Goal: Check status: Check status

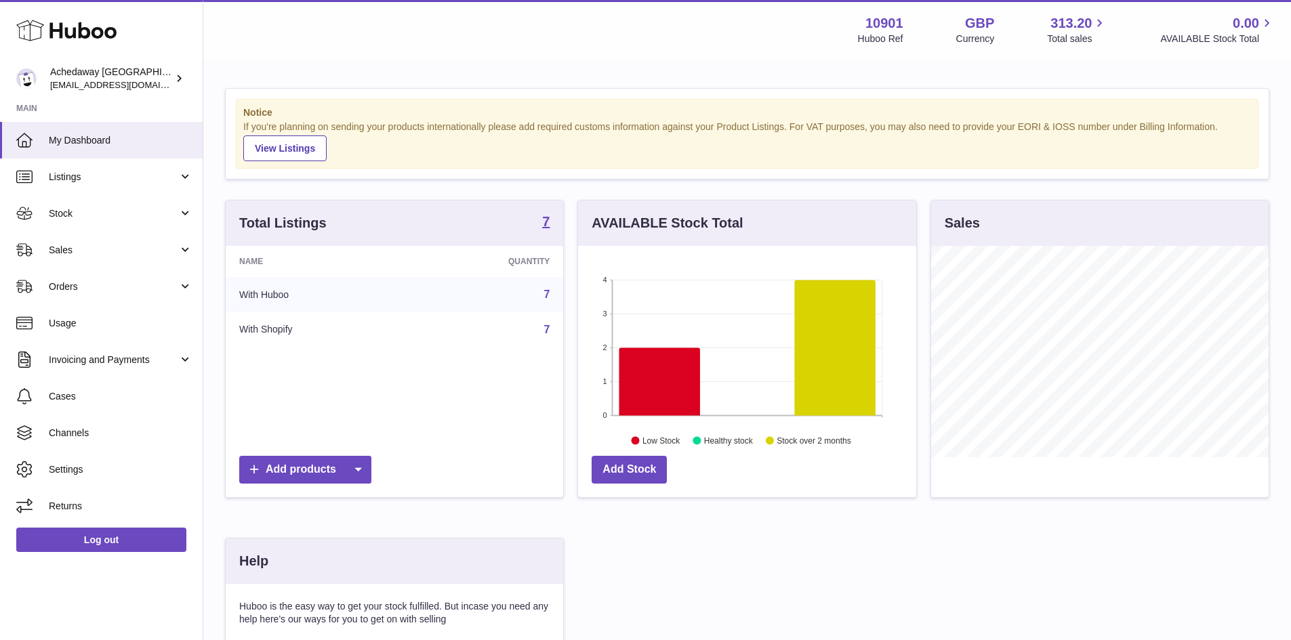
scroll to position [211, 338]
click at [138, 247] on span "Sales" at bounding box center [113, 250] width 129 height 13
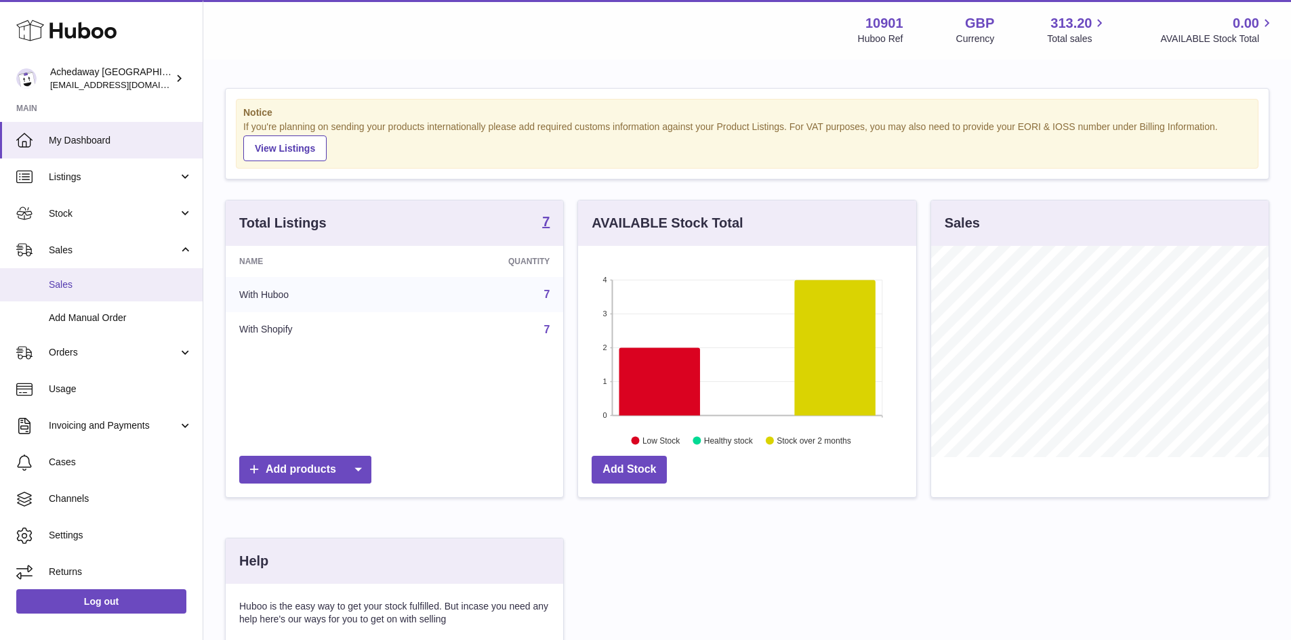
click at [146, 278] on span "Sales" at bounding box center [121, 284] width 144 height 13
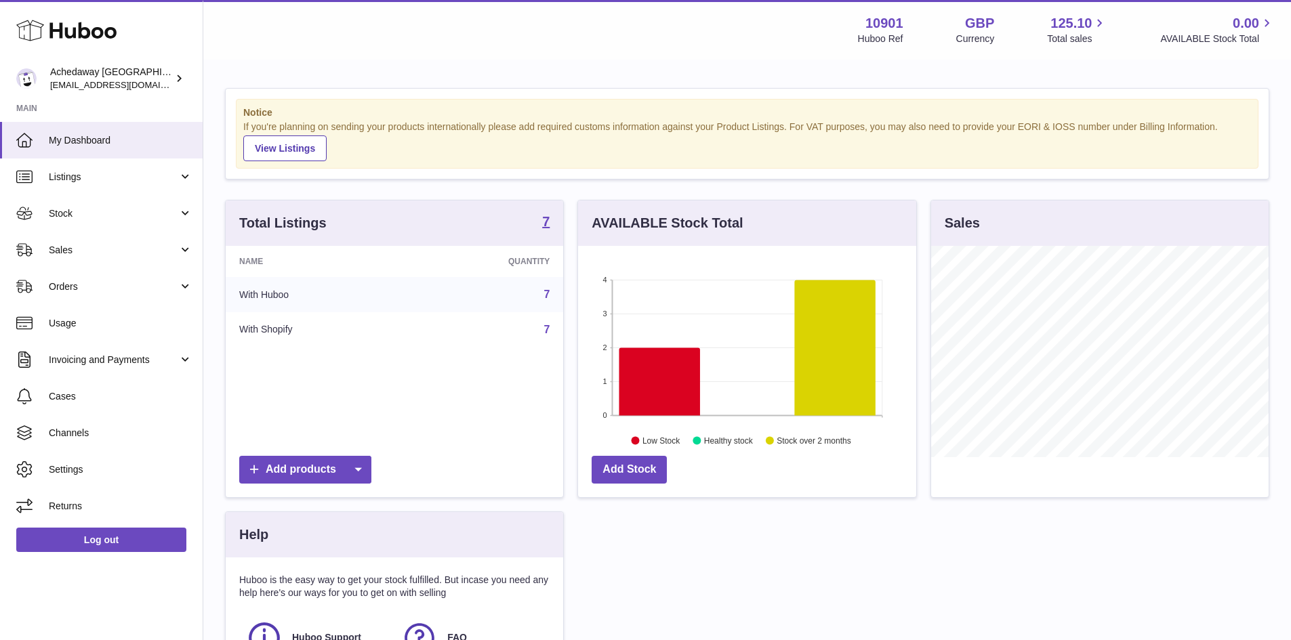
scroll to position [211, 338]
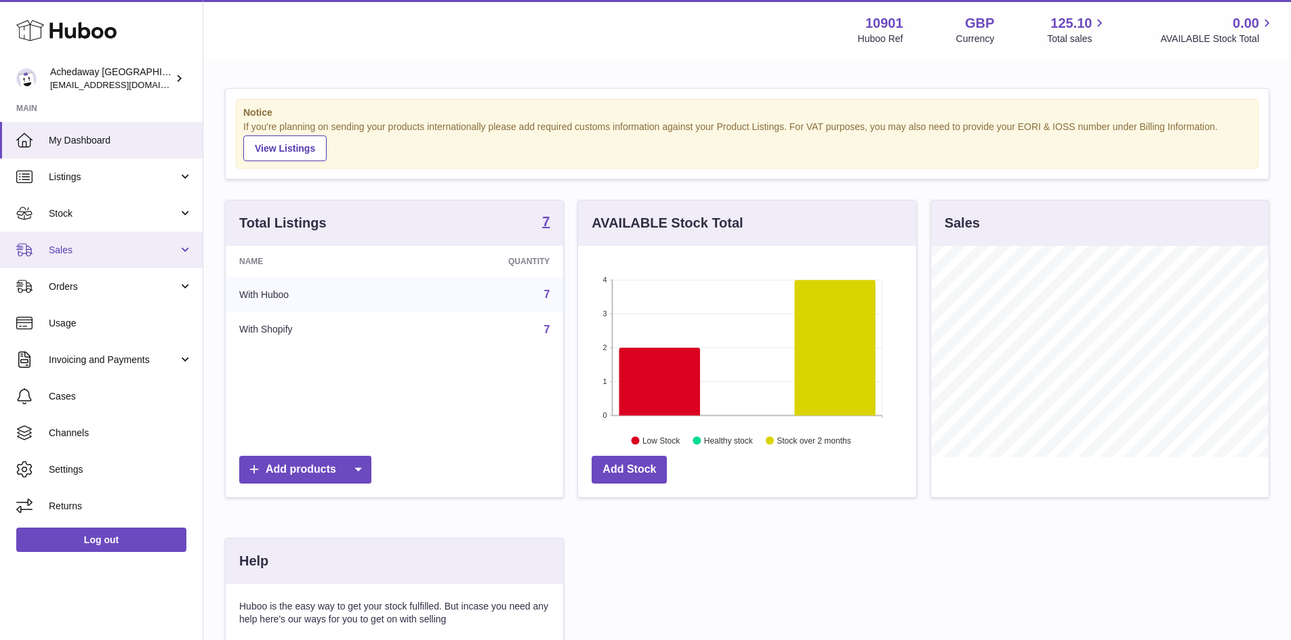
click at [140, 265] on link "Sales" at bounding box center [101, 250] width 203 height 37
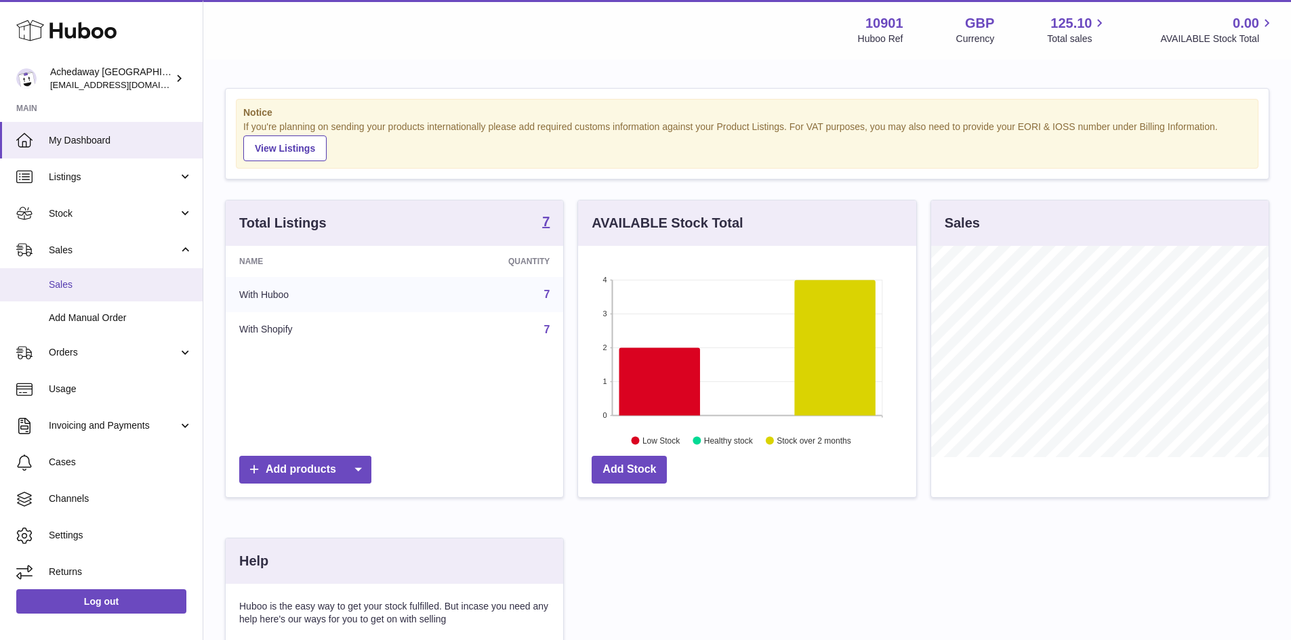
click at [125, 297] on link "Sales" at bounding box center [101, 284] width 203 height 33
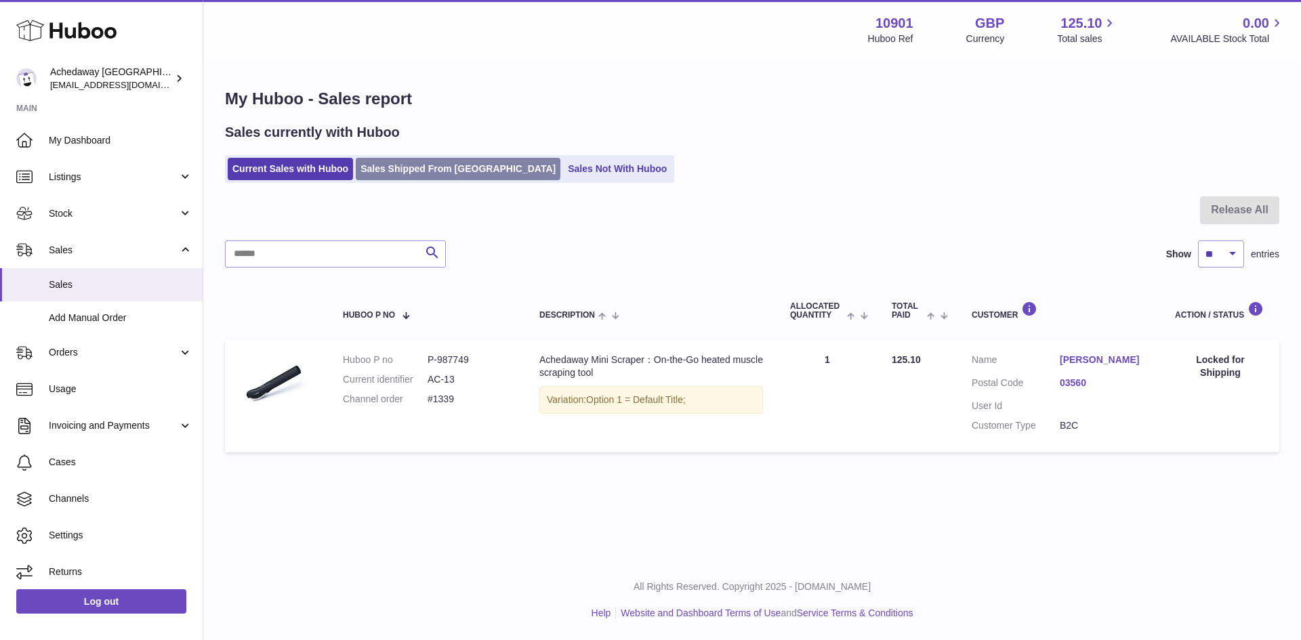
click at [420, 167] on link "Sales Shipped From Huboo" at bounding box center [458, 169] width 205 height 22
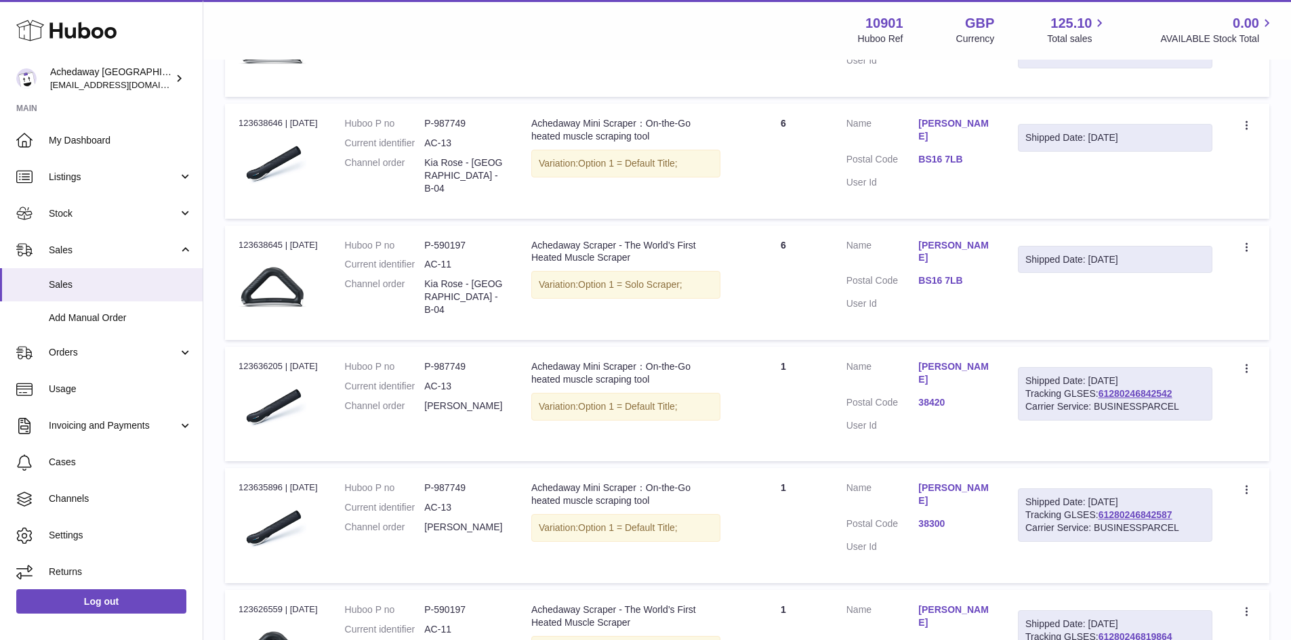
scroll to position [406, 0]
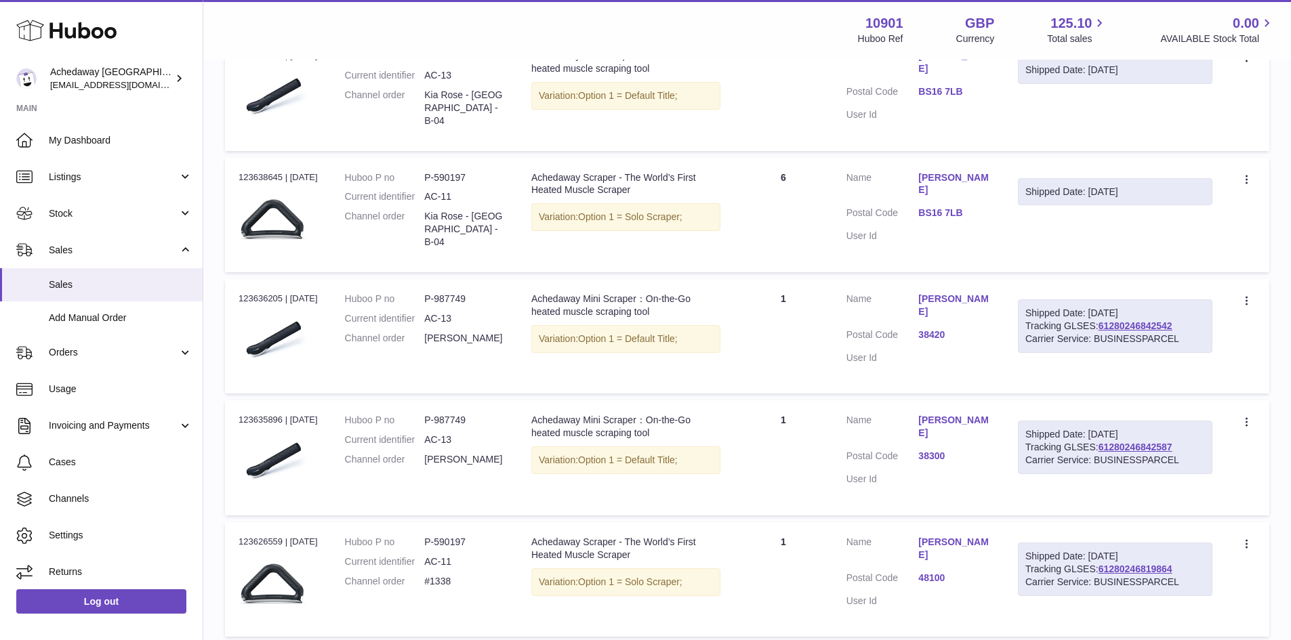
drag, startPoint x: 1184, startPoint y: 451, endPoint x: 1100, endPoint y: 453, distance: 84.7
click at [1100, 453] on div "Shipped Date: 28th Aug 2025 Tracking GLSES: 61280246842587 Carrier Service: BUS…" at bounding box center [1115, 448] width 194 height 54
copy link "61280246842587"
drag, startPoint x: 914, startPoint y: 424, endPoint x: 943, endPoint y: 435, distance: 31.1
click at [943, 435] on dl "Customer Name Adrian Aguiar Diaz Postal Code 38300 User Id" at bounding box center [918, 453] width 144 height 79
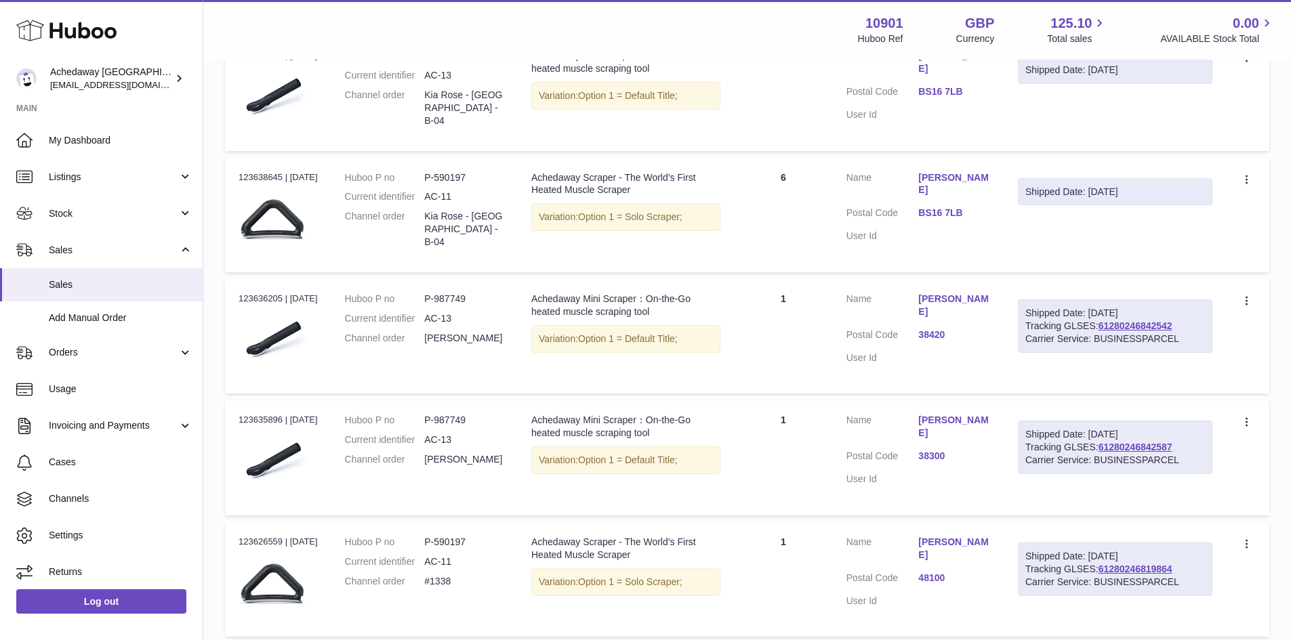
copy dl "Adrian Aguiar Diaz"
drag, startPoint x: 1176, startPoint y: 444, endPoint x: 1125, endPoint y: 455, distance: 52.6
click at [1125, 455] on div "Shipped Date: 28th Aug 2025 Tracking GLSES: 61280246842587 Carrier Service: BUS…" at bounding box center [1115, 448] width 194 height 54
drag, startPoint x: 1181, startPoint y: 451, endPoint x: 1100, endPoint y: 453, distance: 80.6
click at [1100, 453] on div "Shipped Date: 28th Aug 2025 Tracking GLSES: 61280246842587 Carrier Service: BUS…" at bounding box center [1115, 448] width 194 height 54
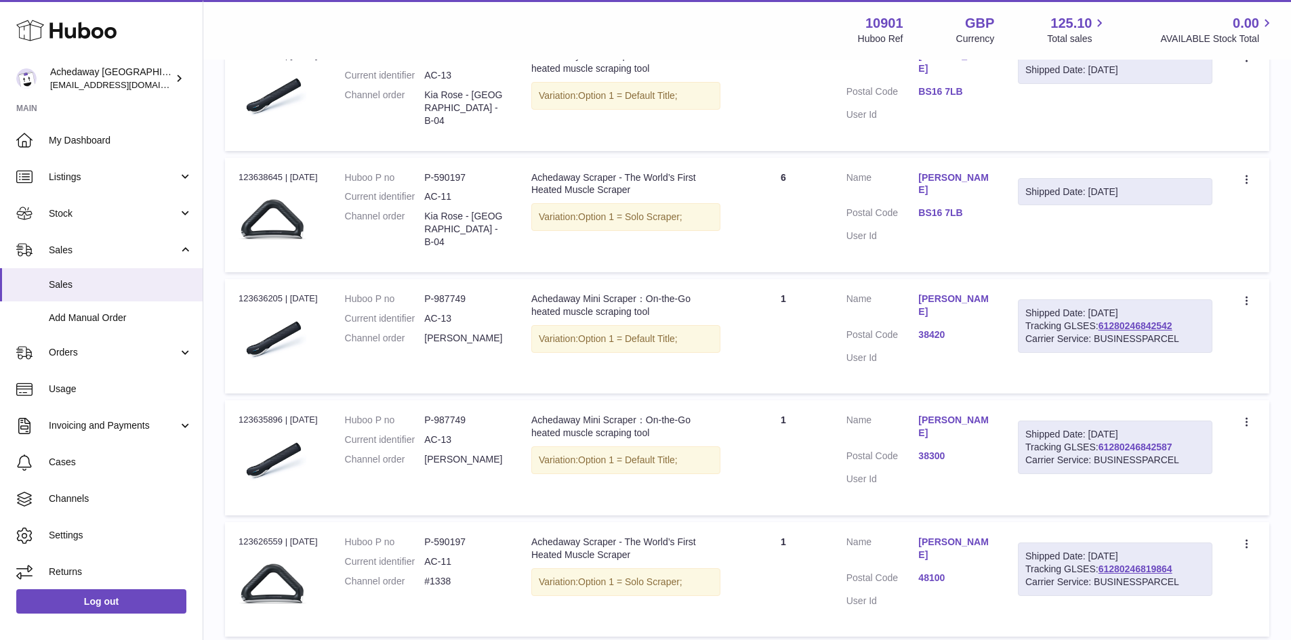
copy link "61280246842587"
click at [1116, 448] on link "61280246842587" at bounding box center [1135, 447] width 74 height 11
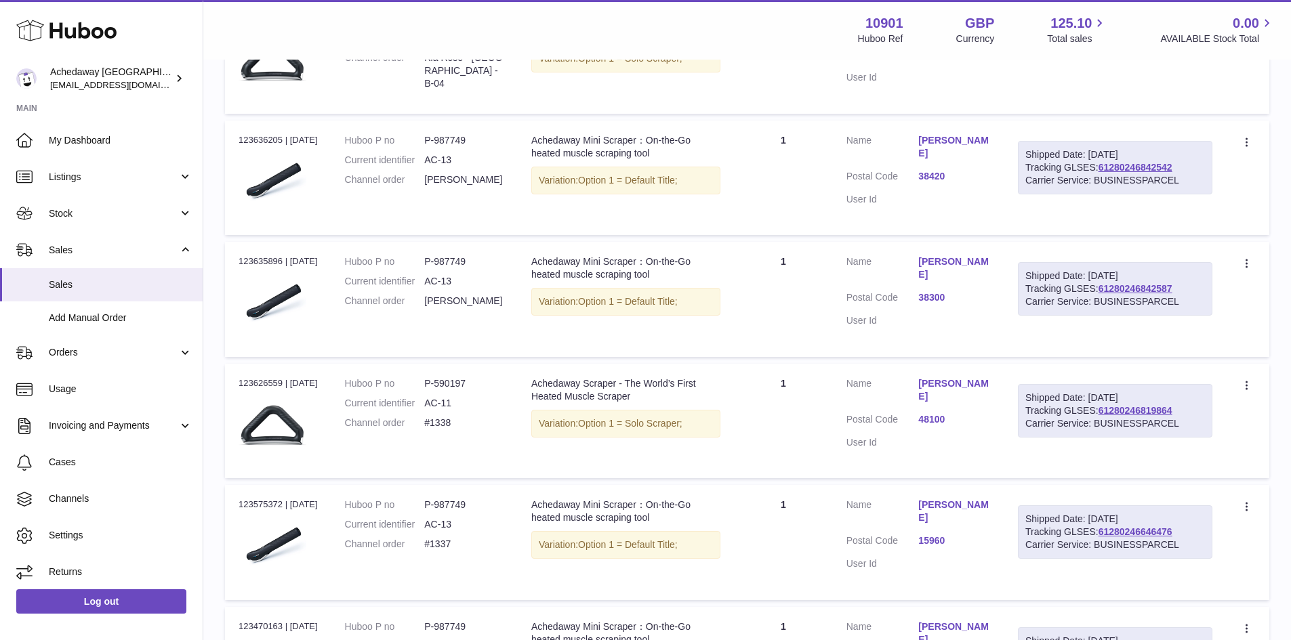
scroll to position [542, 0]
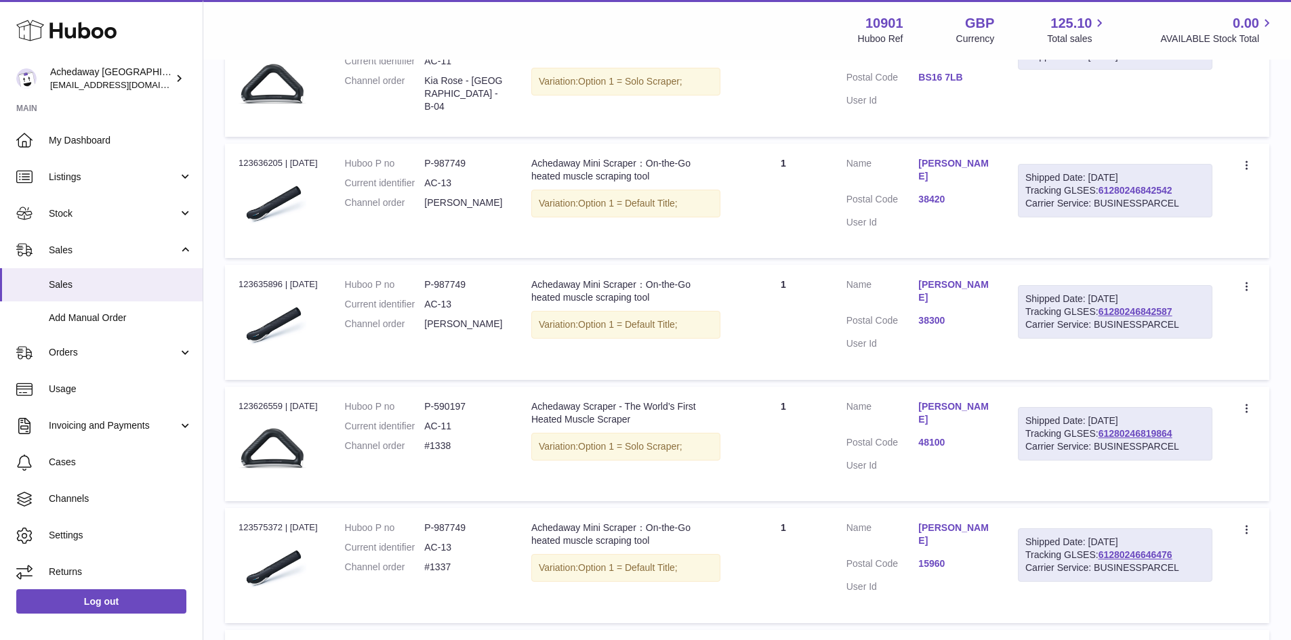
drag, startPoint x: 1176, startPoint y: 190, endPoint x: 1101, endPoint y: 188, distance: 75.2
click at [1101, 188] on div "Shipped Date: 28th Aug 2025 Tracking GLSES: 61280246842542 Carrier Service: BUS…" at bounding box center [1115, 191] width 194 height 54
copy link "61280246842542"
click at [1106, 188] on link "61280246842542" at bounding box center [1135, 190] width 74 height 11
click at [1146, 239] on td "Shipped Date: 28th Aug 2025 Tracking GLSES: 61280246842542 Carrier Service: BUS…" at bounding box center [1115, 201] width 222 height 114
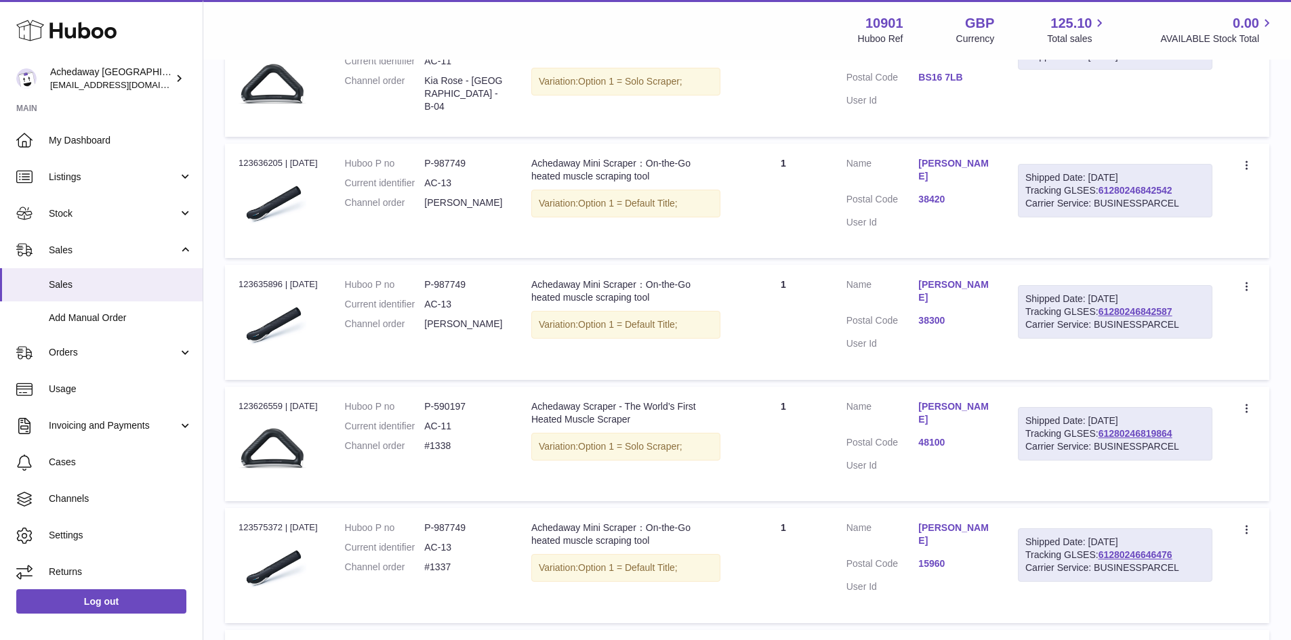
drag, startPoint x: 1180, startPoint y: 188, endPoint x: 1101, endPoint y: 192, distance: 79.3
click at [1101, 192] on div "Shipped Date: 28th Aug 2025 Tracking GLSES: 61280246842542 Carrier Service: BUS…" at bounding box center [1115, 191] width 194 height 54
copy link "61280246842542"
click at [1123, 192] on link "61280246842542" at bounding box center [1135, 190] width 74 height 11
click at [1109, 316] on link "61280246842587" at bounding box center [1135, 311] width 74 height 11
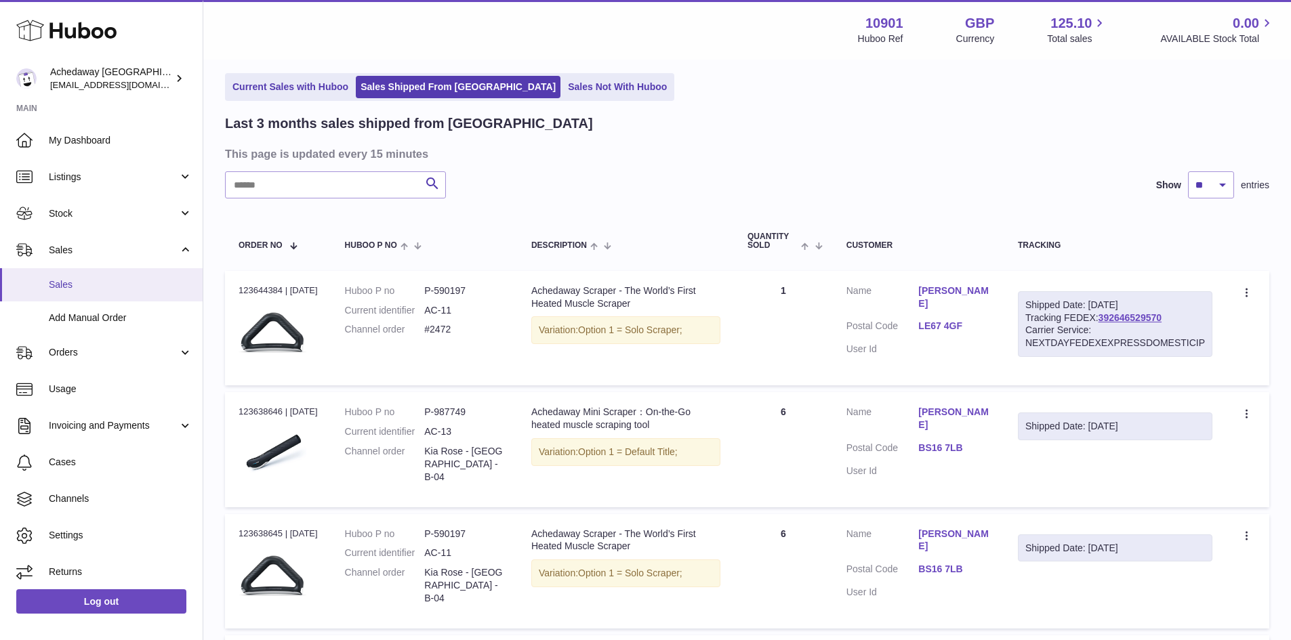
scroll to position [0, 0]
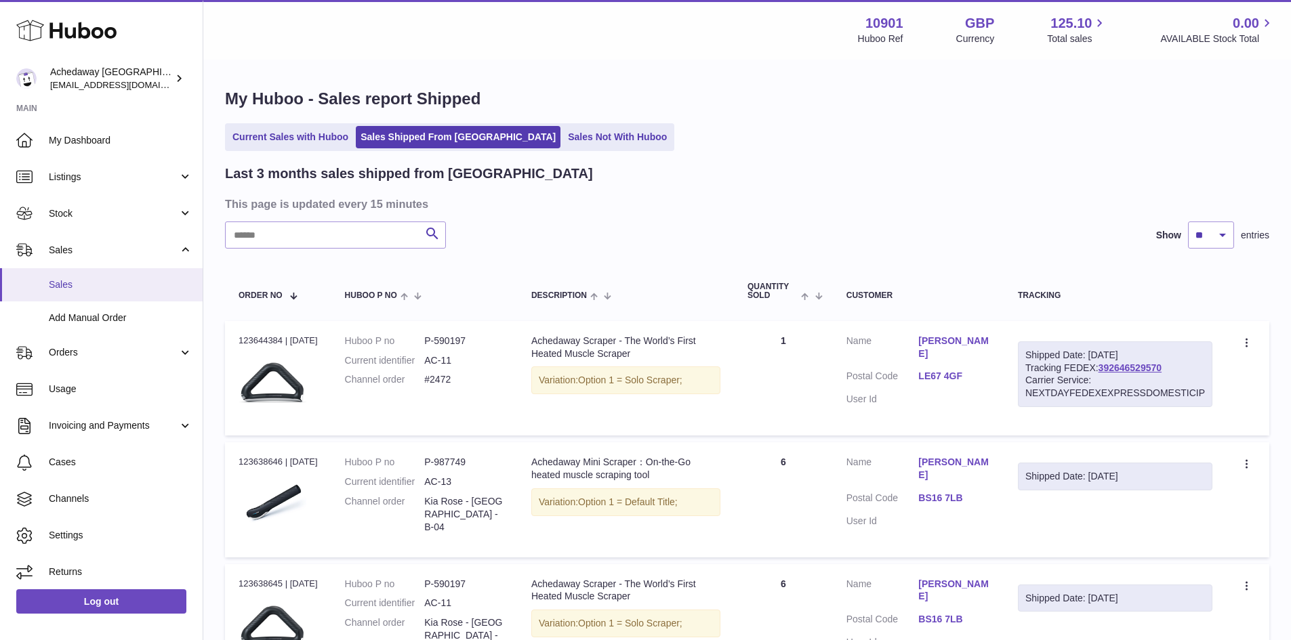
click at [79, 268] on link "Sales" at bounding box center [101, 284] width 203 height 33
click at [84, 275] on link "Sales" at bounding box center [101, 284] width 203 height 33
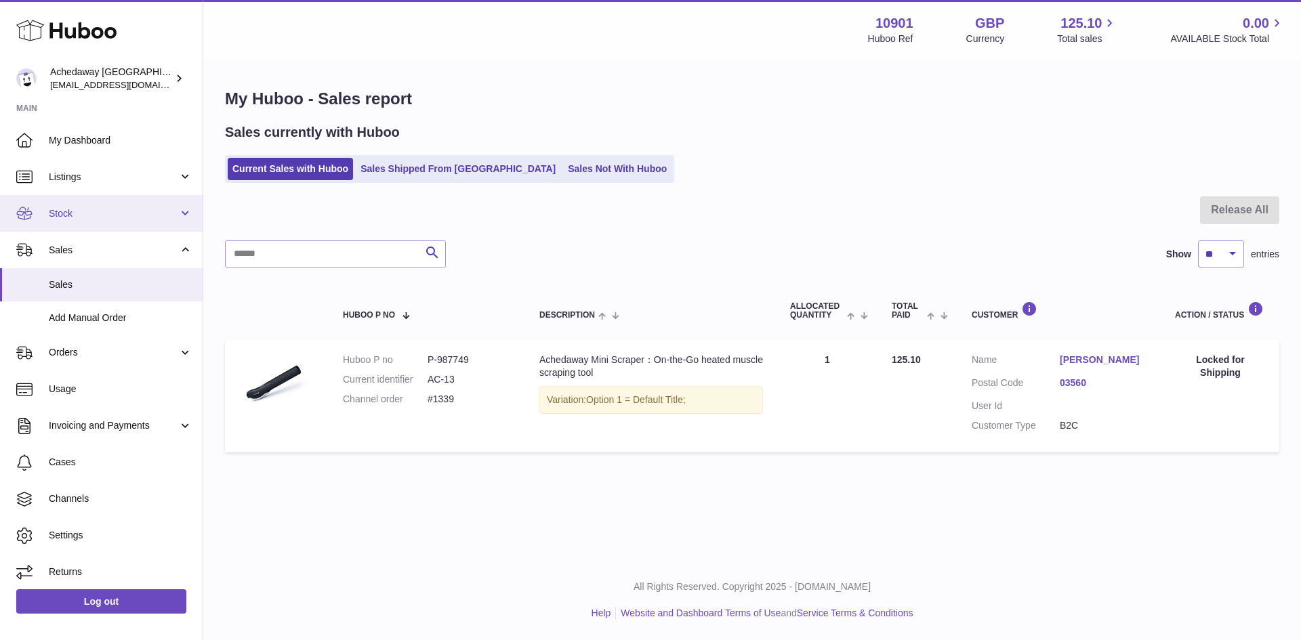
click at [70, 208] on span "Stock" at bounding box center [113, 213] width 129 height 13
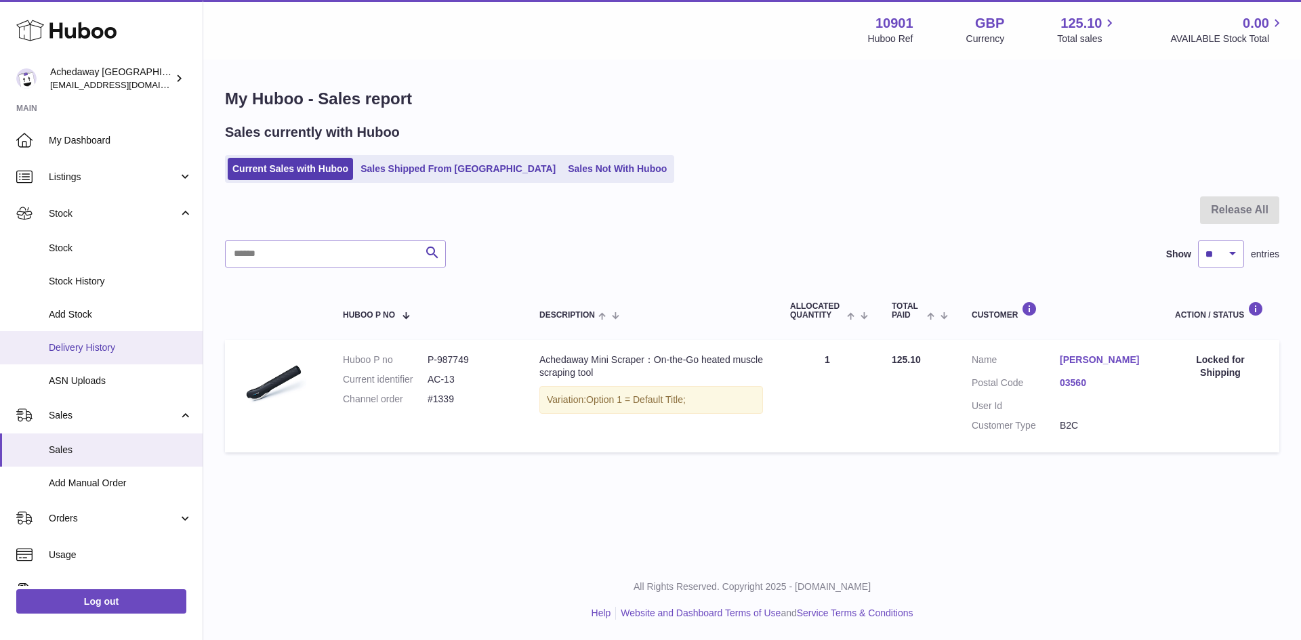
click at [112, 354] on link "Delivery History" at bounding box center [101, 347] width 203 height 33
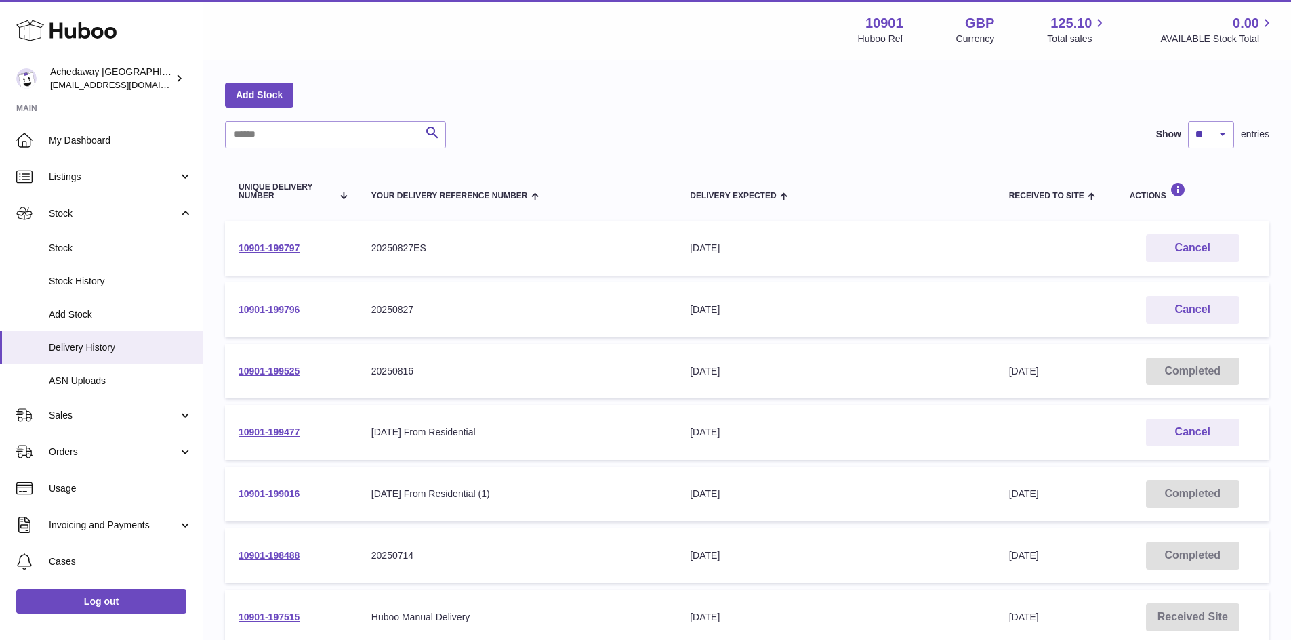
scroll to position [68, 0]
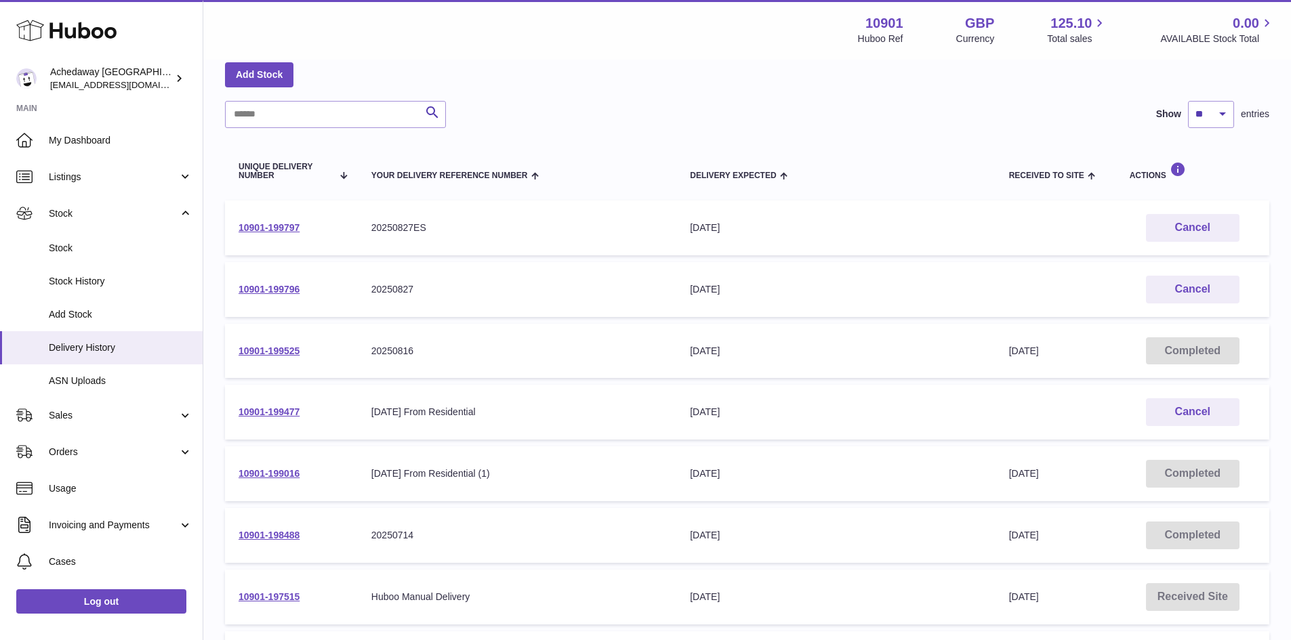
click at [289, 343] on td "10901-199525" at bounding box center [291, 351] width 133 height 55
click at [289, 349] on link "10901-199525" at bounding box center [268, 351] width 61 height 11
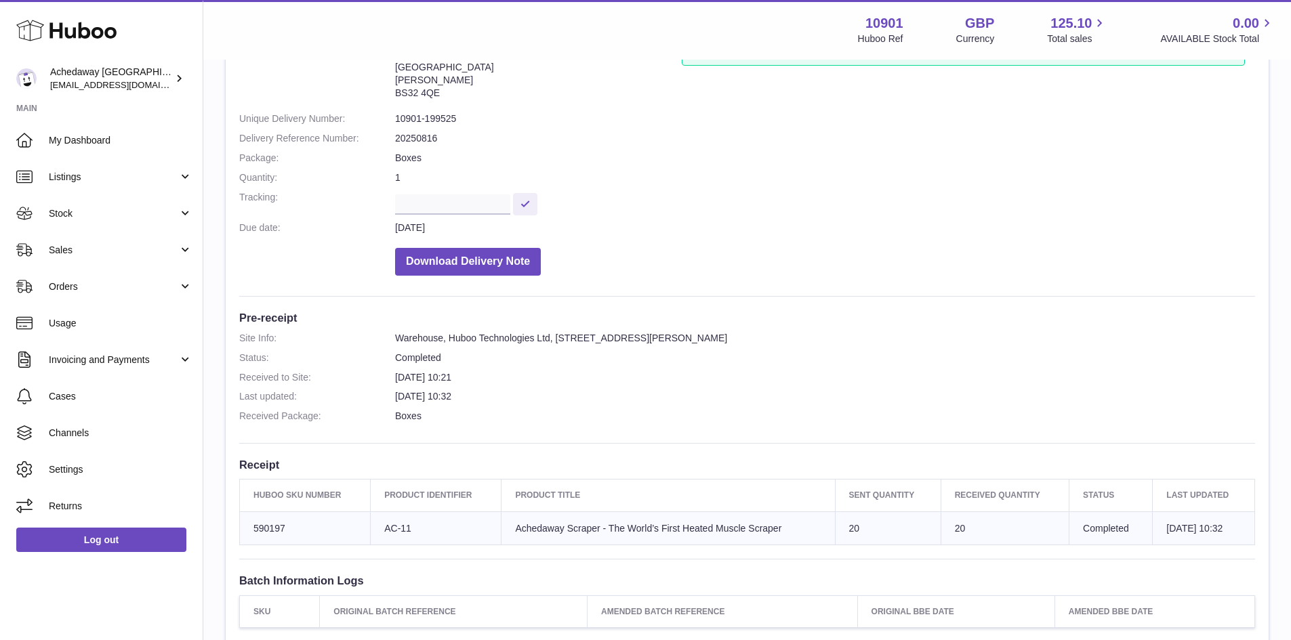
scroll to position [135, 0]
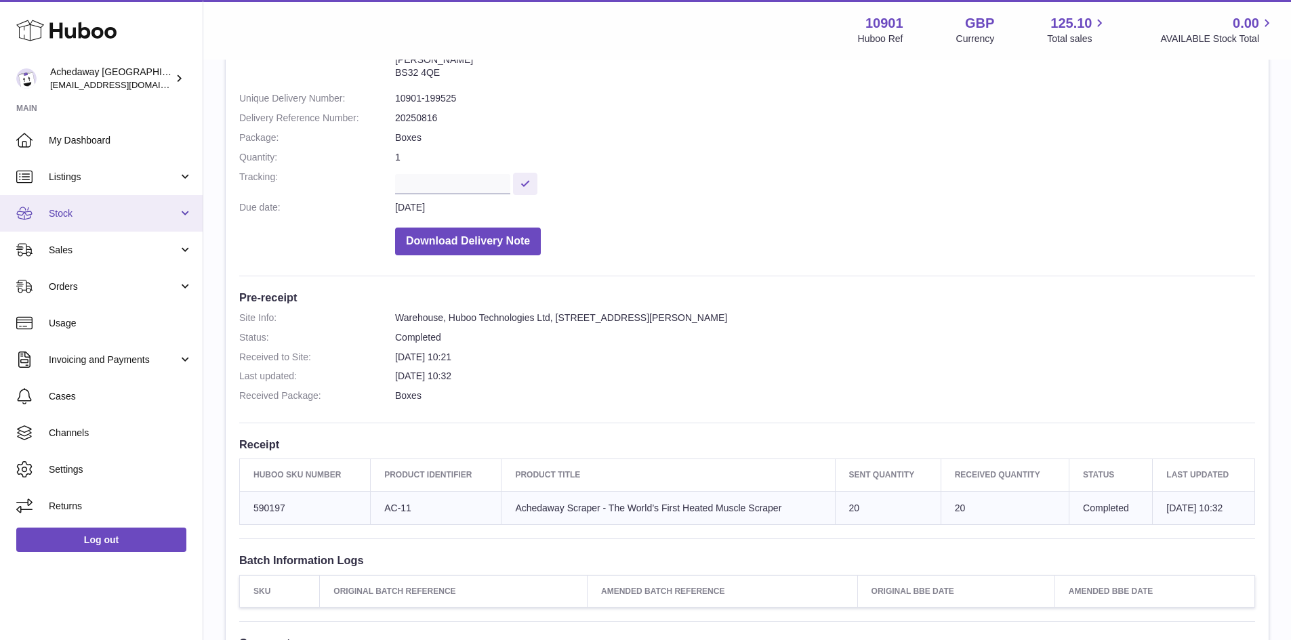
click at [143, 212] on span "Stock" at bounding box center [113, 213] width 129 height 13
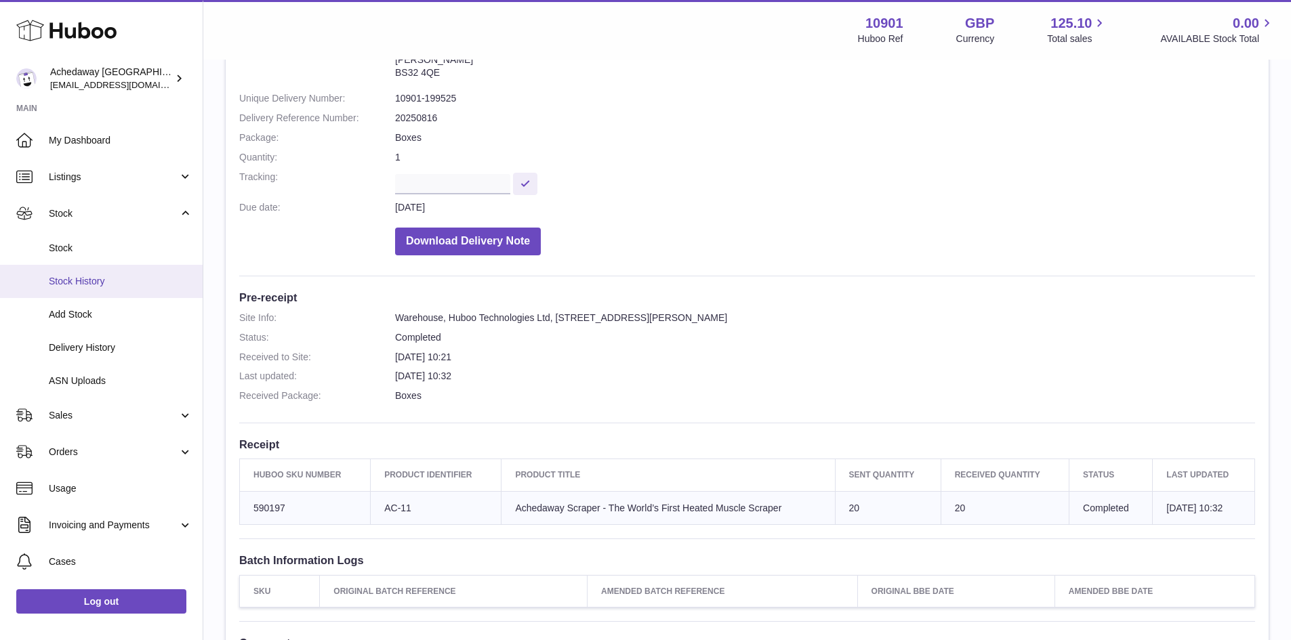
click at [122, 269] on link "Stock History" at bounding box center [101, 281] width 203 height 33
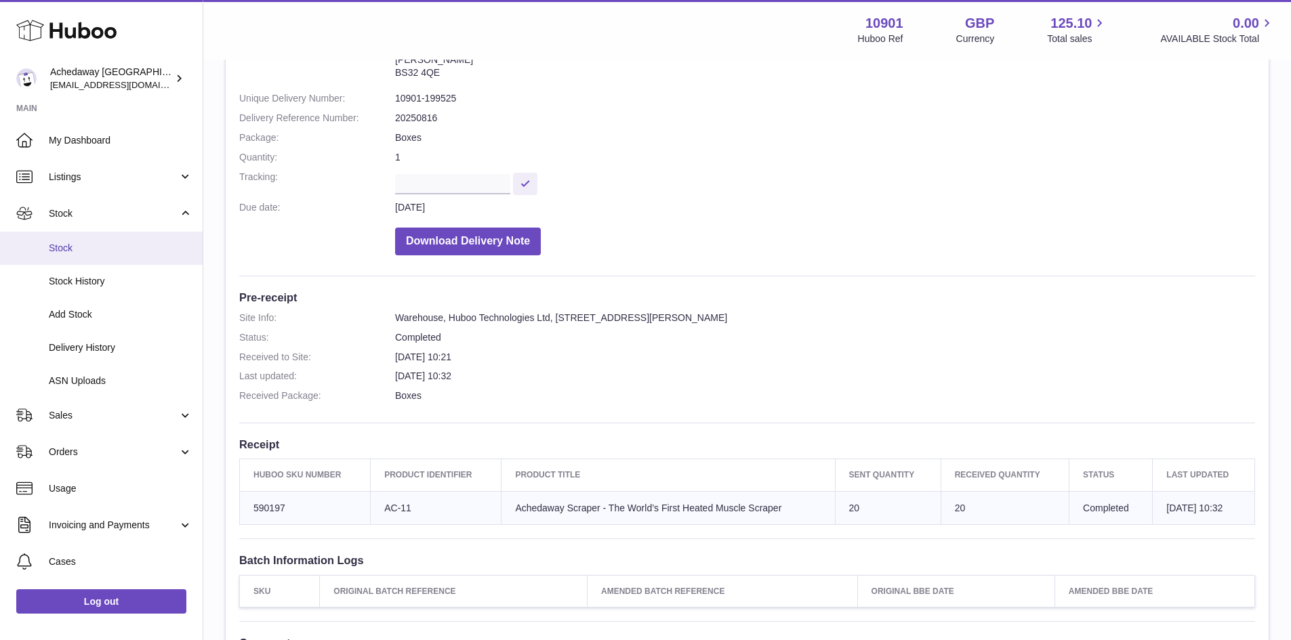
click at [121, 248] on span "Stock" at bounding box center [121, 248] width 144 height 13
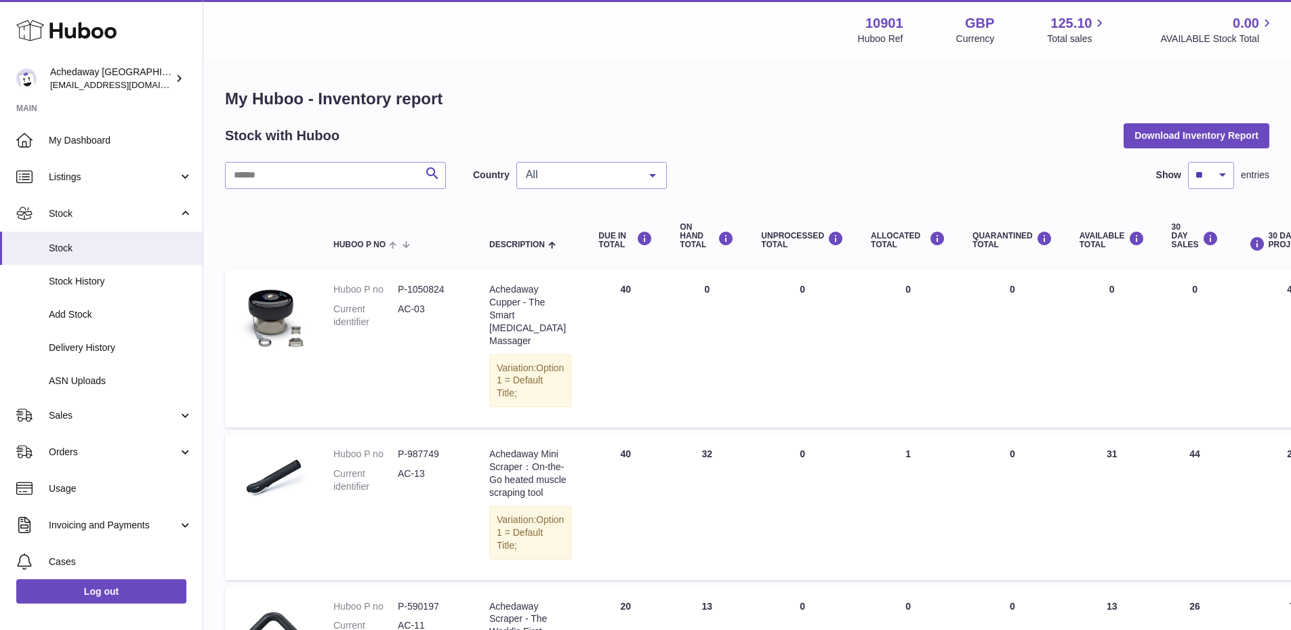
click at [590, 177] on span "All" at bounding box center [580, 175] width 117 height 14
click at [569, 229] on span "GB" at bounding box center [591, 229] width 149 height 27
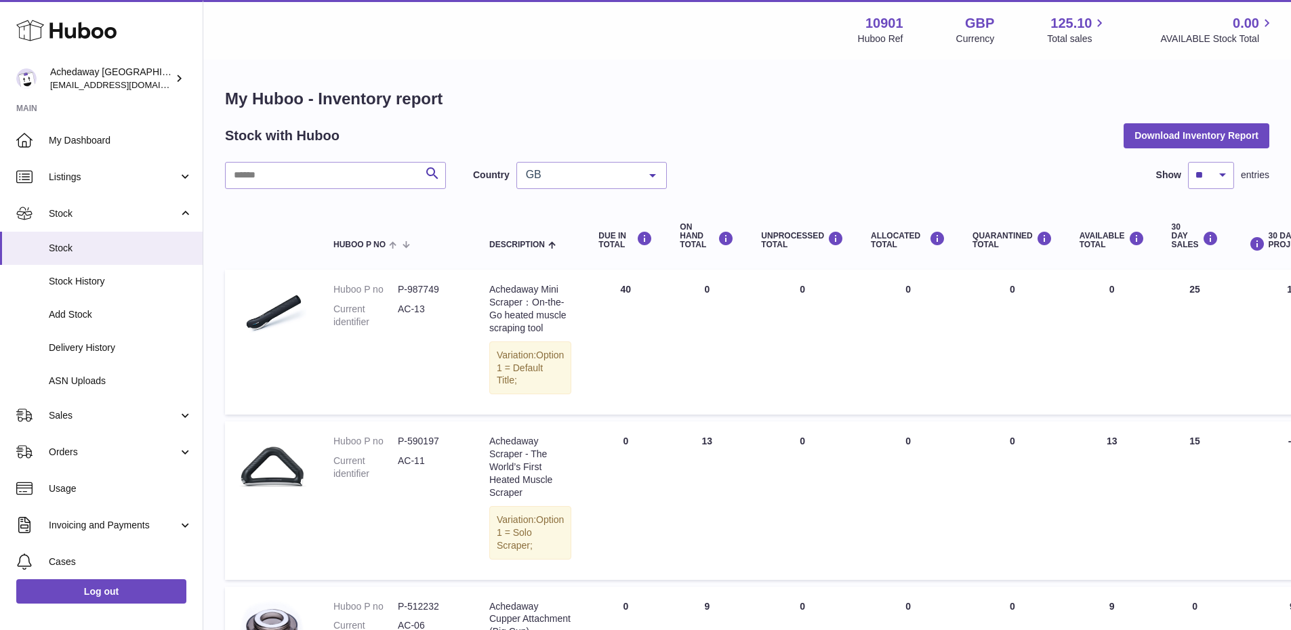
click at [679, 248] on div "ON HAND Total" at bounding box center [706, 236] width 54 height 27
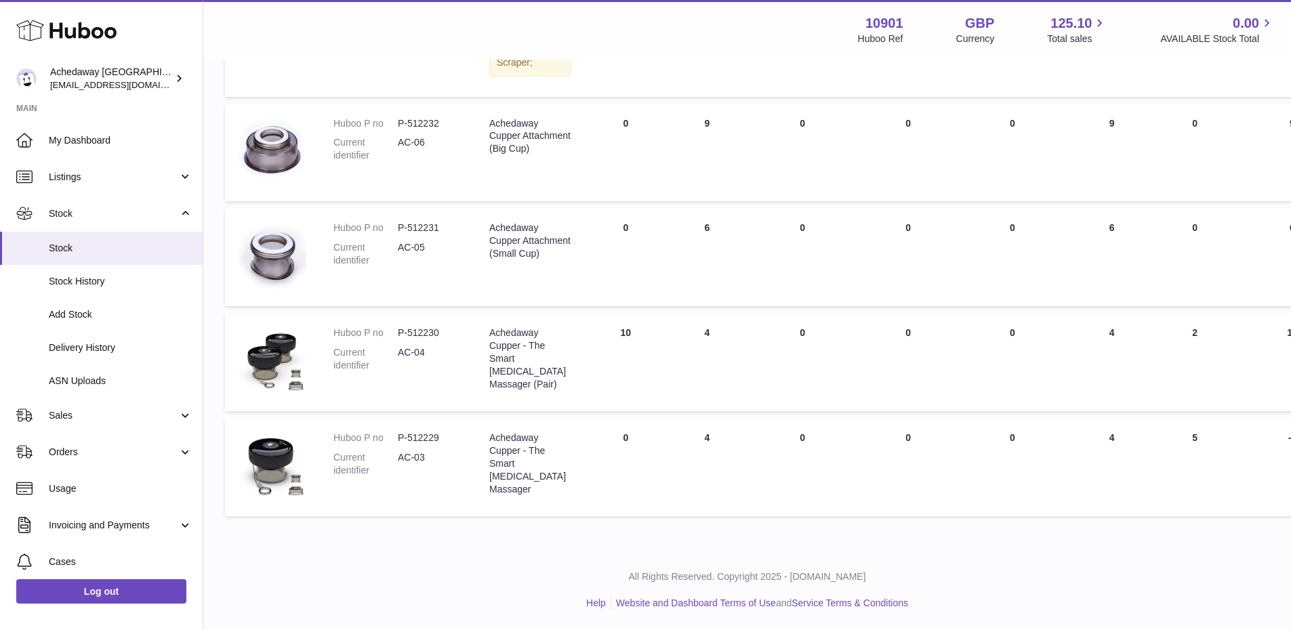
scroll to position [47, 0]
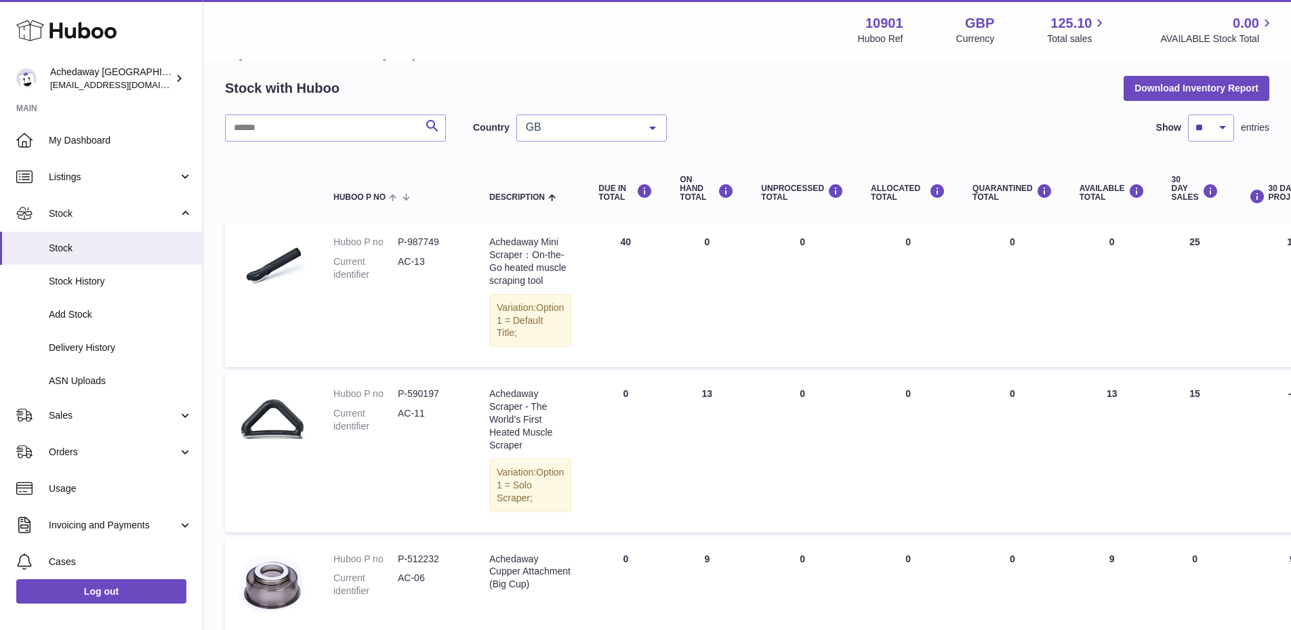
click at [587, 116] on div "GB" at bounding box center [591, 127] width 150 height 27
click at [581, 203] on span "ES" at bounding box center [591, 209] width 149 height 27
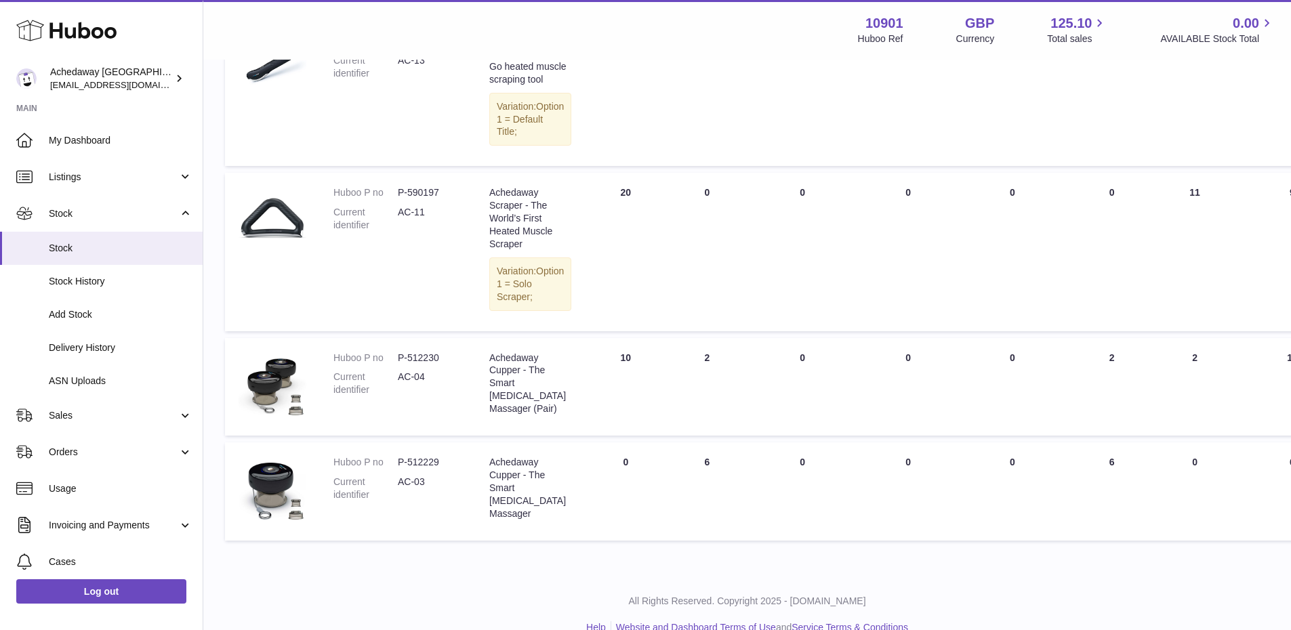
scroll to position [271, 0]
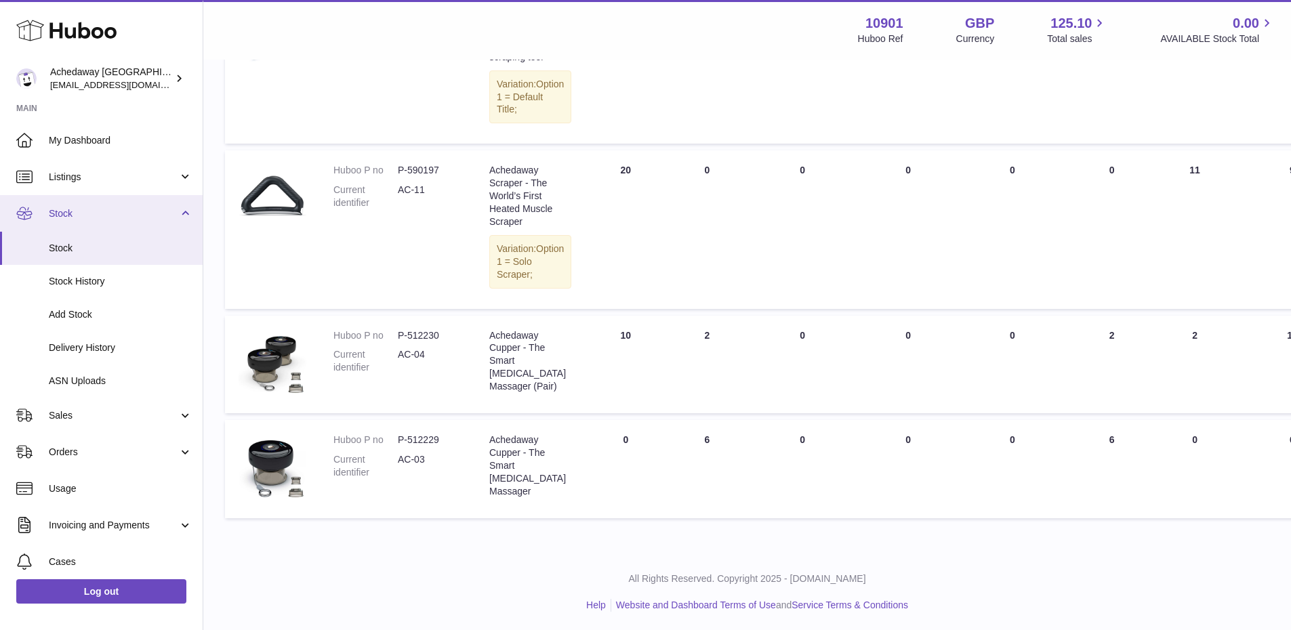
click at [106, 211] on span "Stock" at bounding box center [113, 213] width 129 height 13
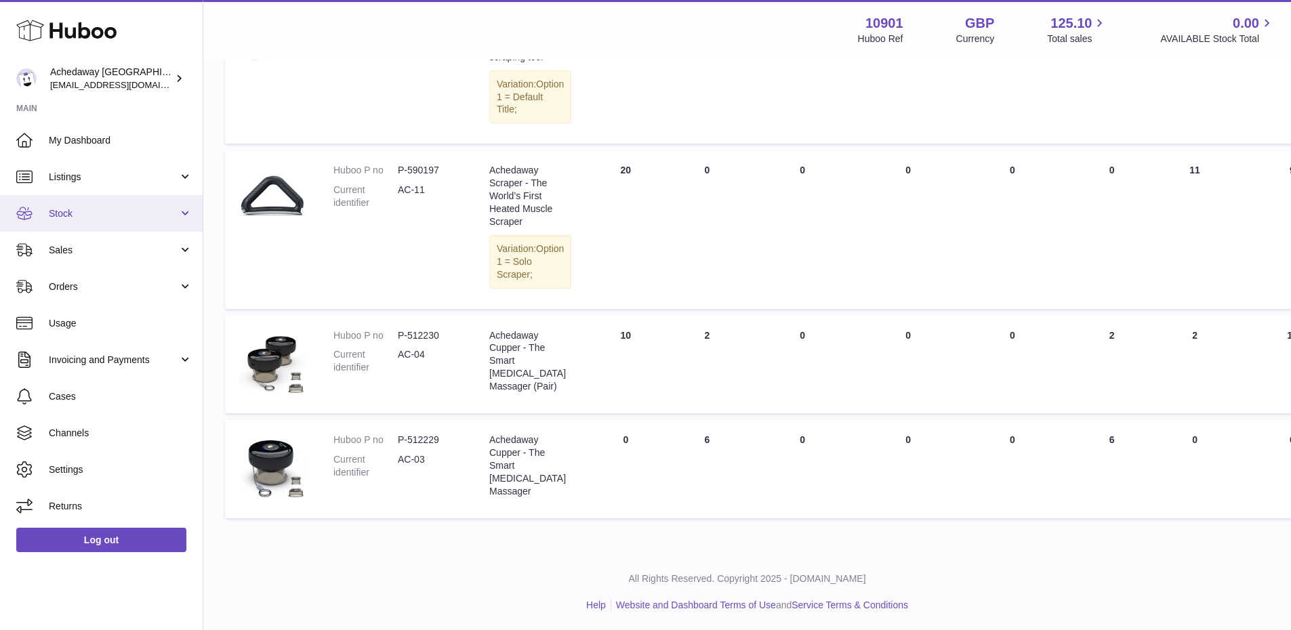
click at [120, 217] on span "Stock" at bounding box center [113, 213] width 129 height 13
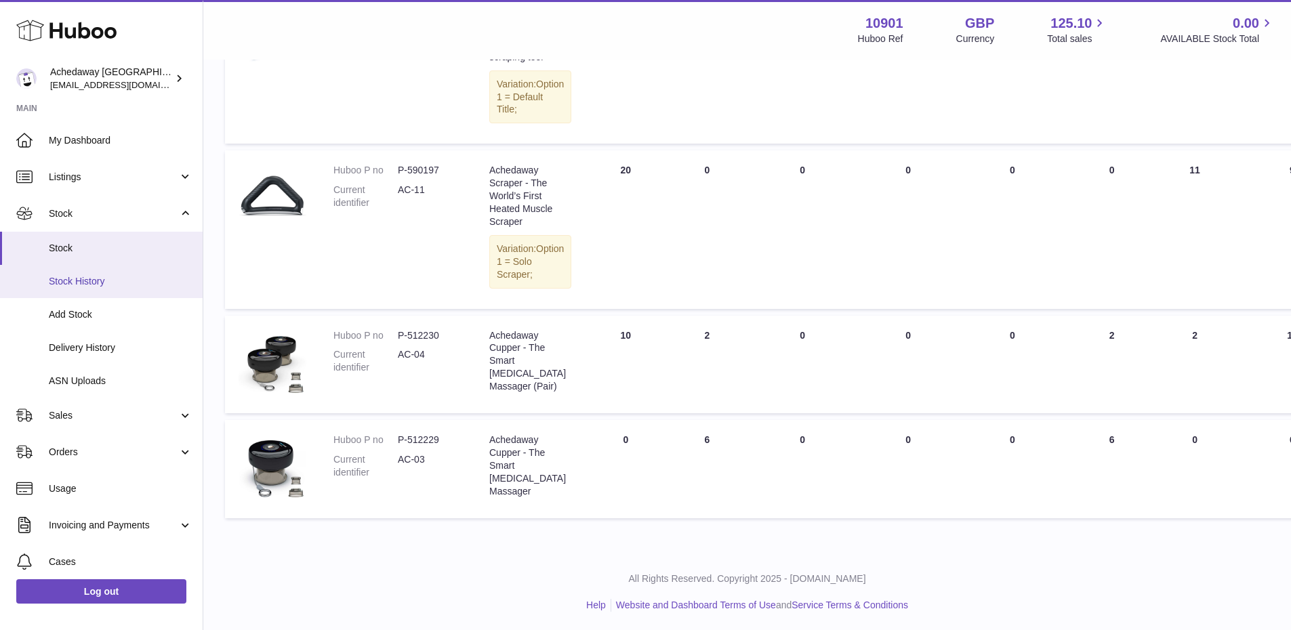
click at [112, 283] on span "Stock History" at bounding box center [121, 281] width 144 height 13
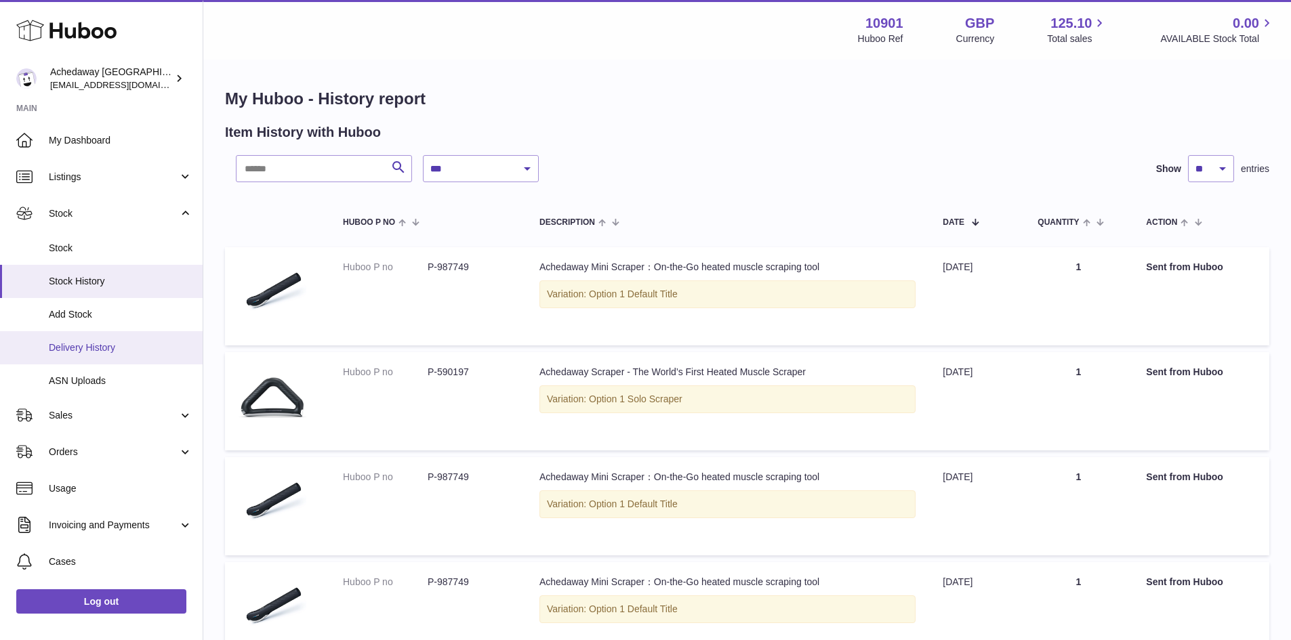
click at [112, 354] on span "Delivery History" at bounding box center [121, 347] width 144 height 13
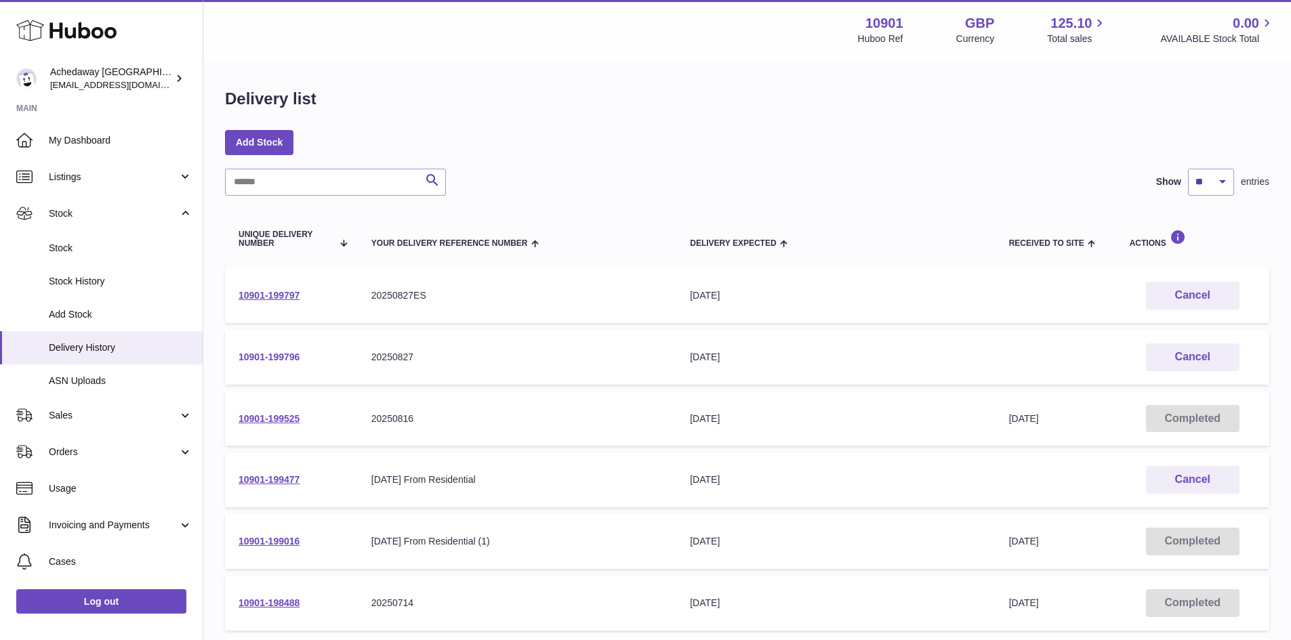
click at [269, 354] on link "10901-199796" at bounding box center [268, 357] width 61 height 11
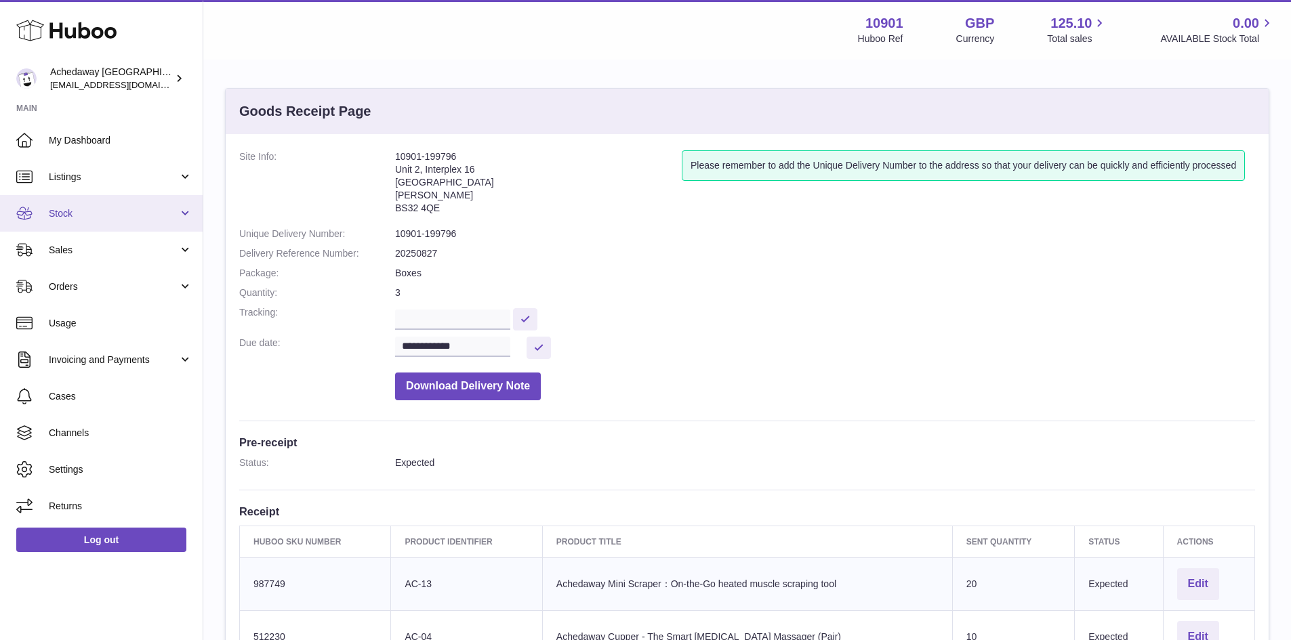
click at [144, 226] on link "Stock" at bounding box center [101, 213] width 203 height 37
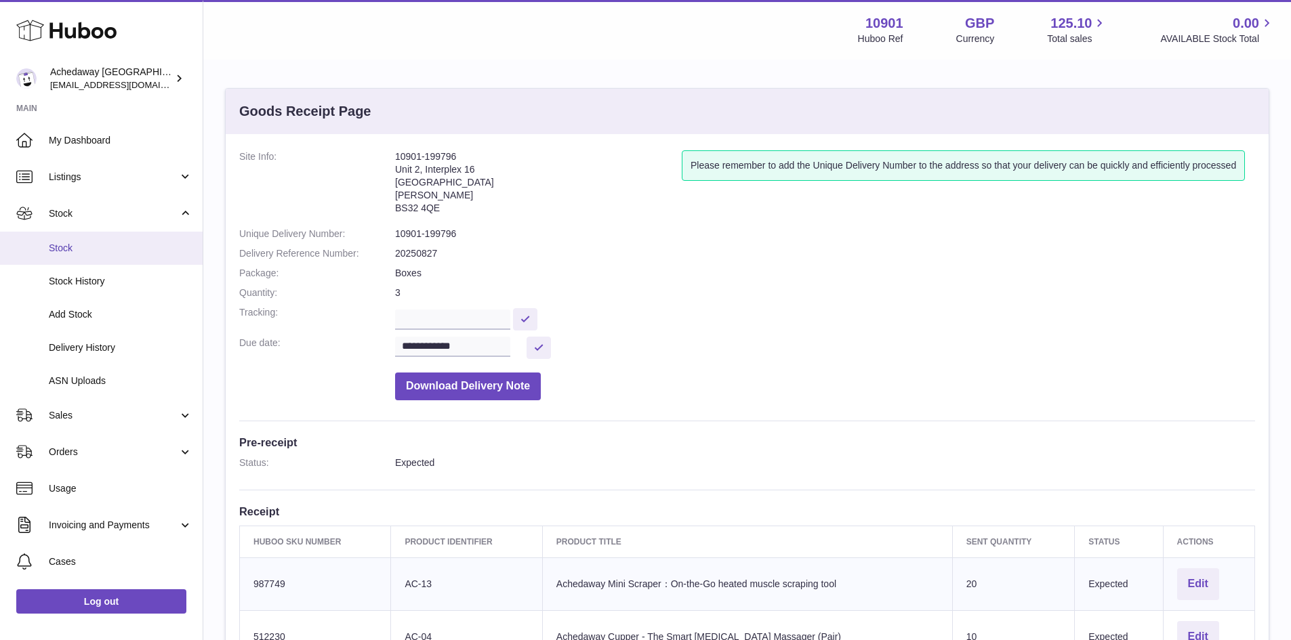
click at [134, 248] on span "Stock" at bounding box center [121, 248] width 144 height 13
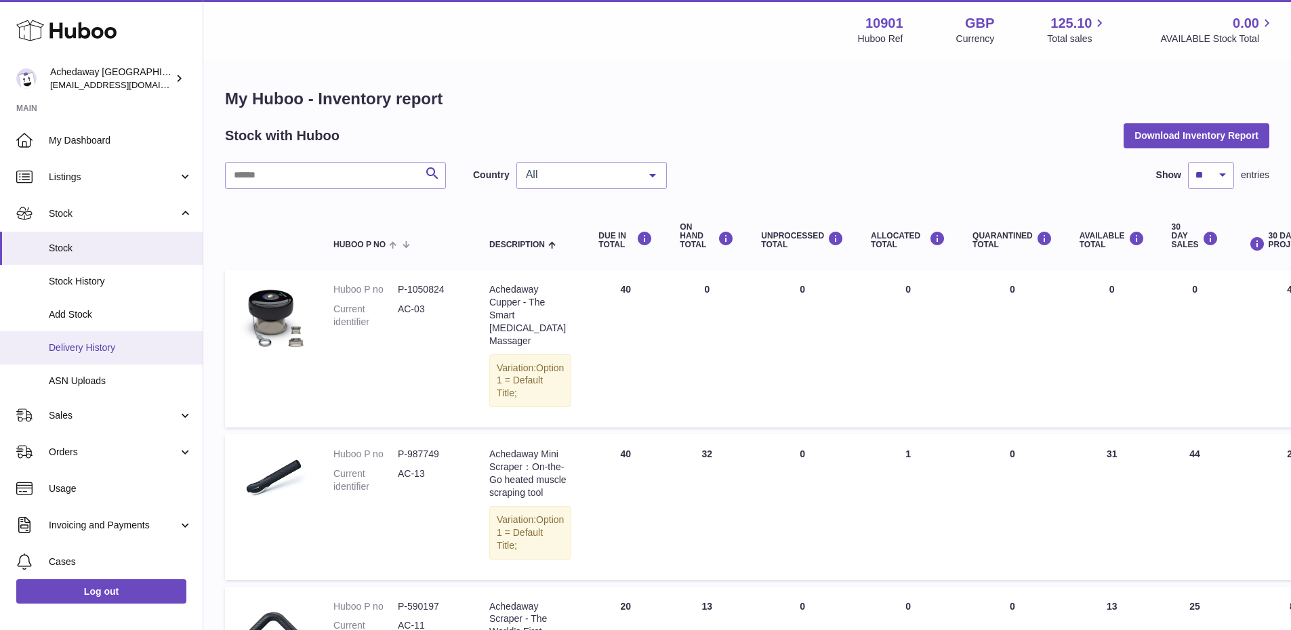
click at [97, 346] on span "Delivery History" at bounding box center [121, 347] width 144 height 13
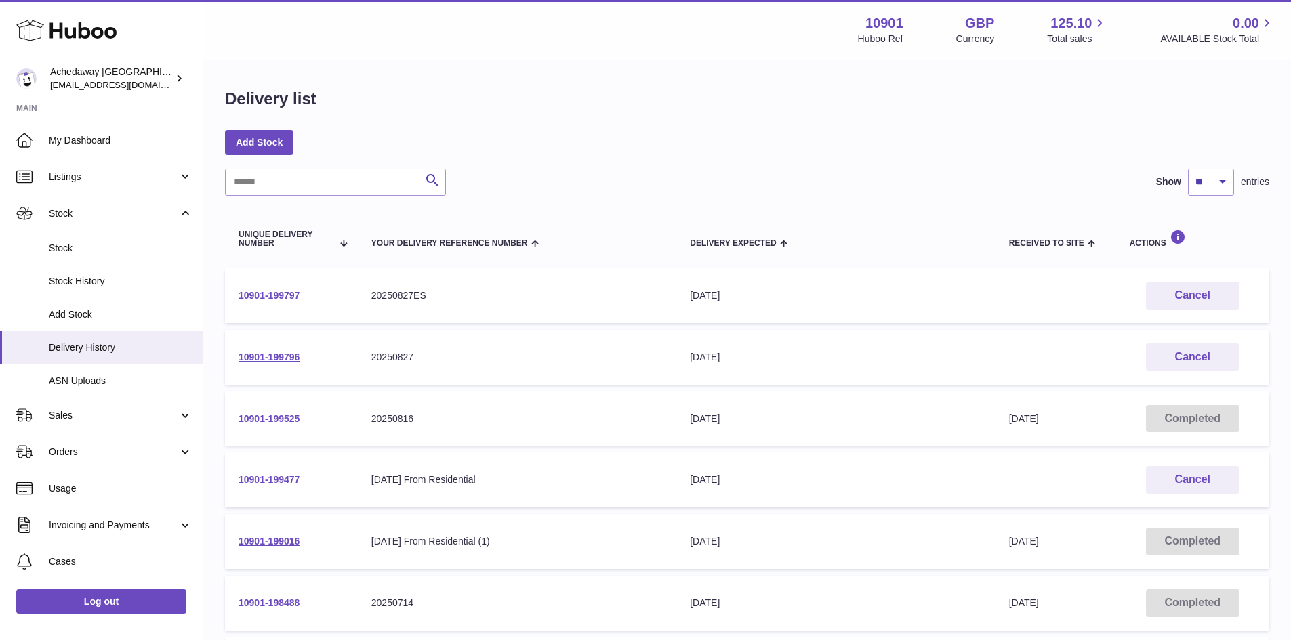
click at [271, 291] on link "10901-199797" at bounding box center [268, 295] width 61 height 11
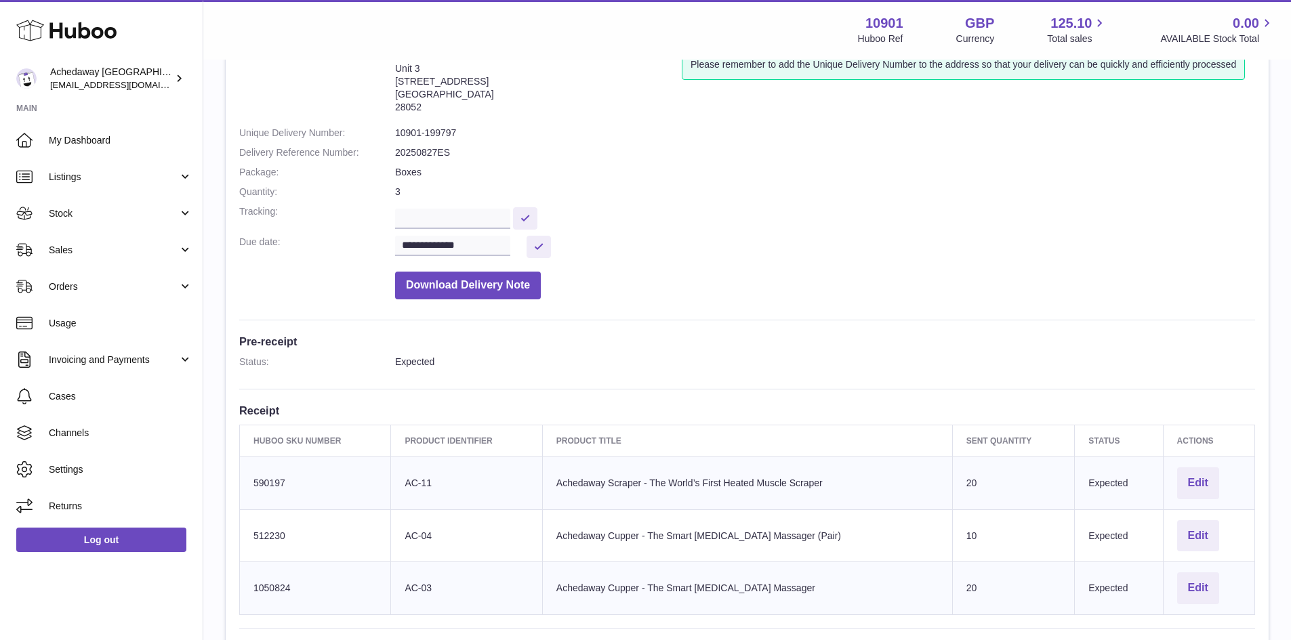
scroll to position [271, 0]
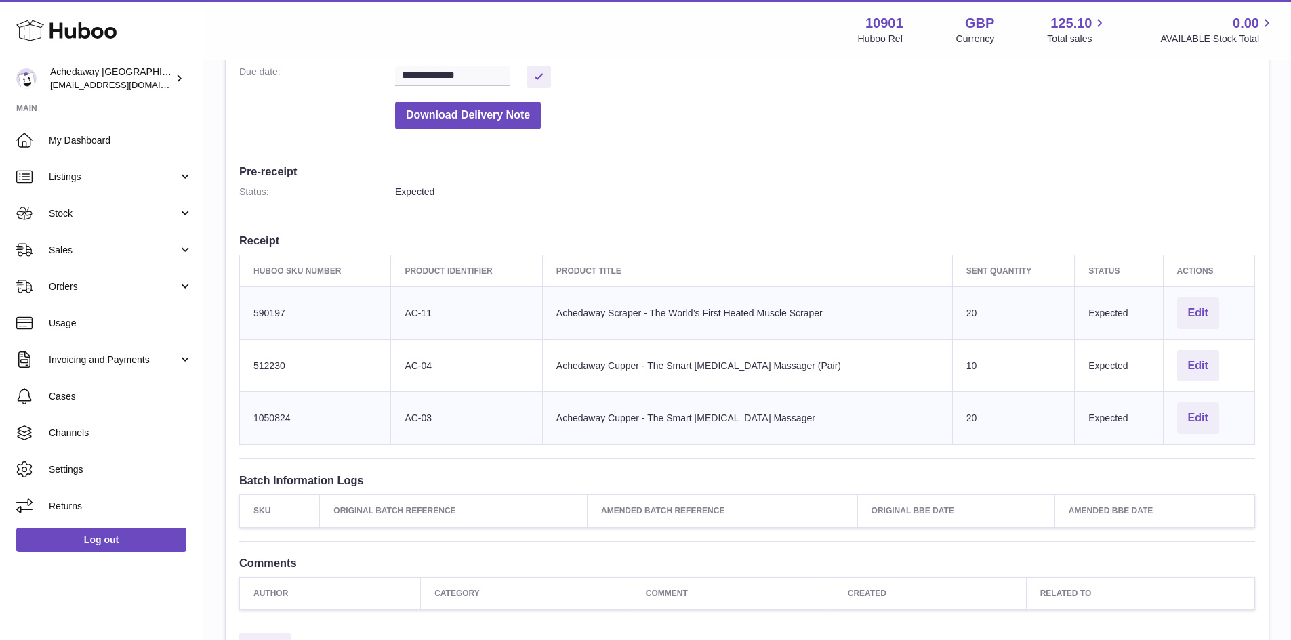
click at [406, 425] on td "Client Identifier AC-03" at bounding box center [466, 418] width 151 height 53
click at [407, 425] on td "Client Identifier AC-03" at bounding box center [466, 418] width 151 height 53
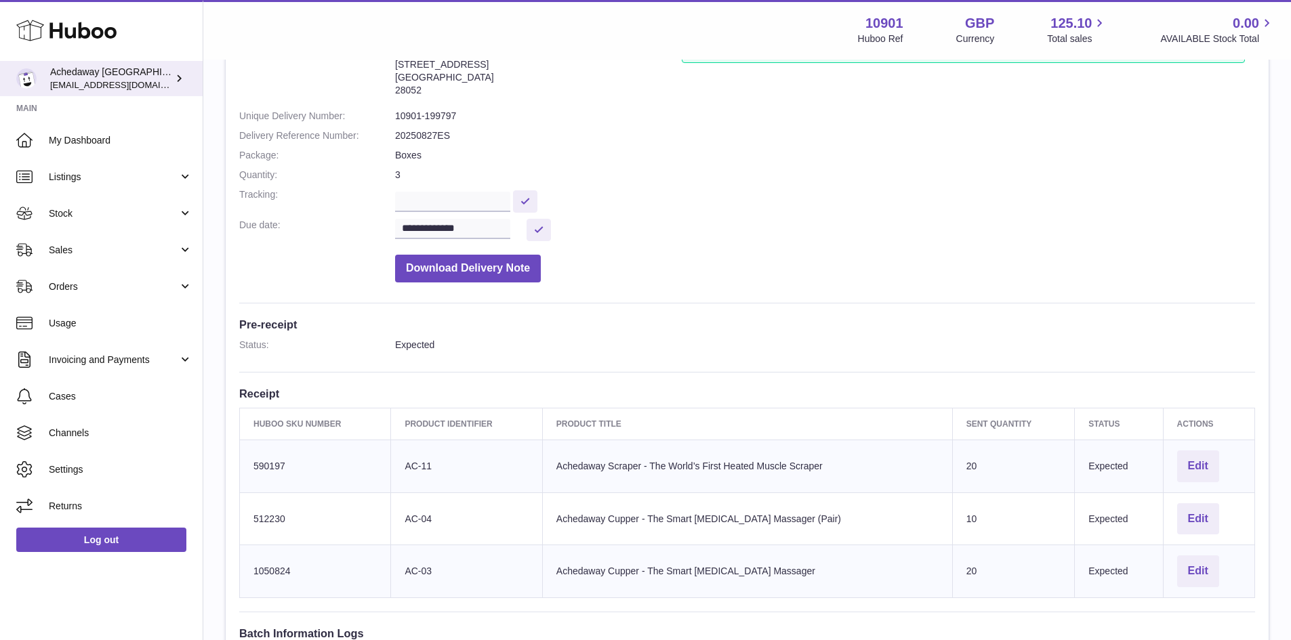
scroll to position [5, 0]
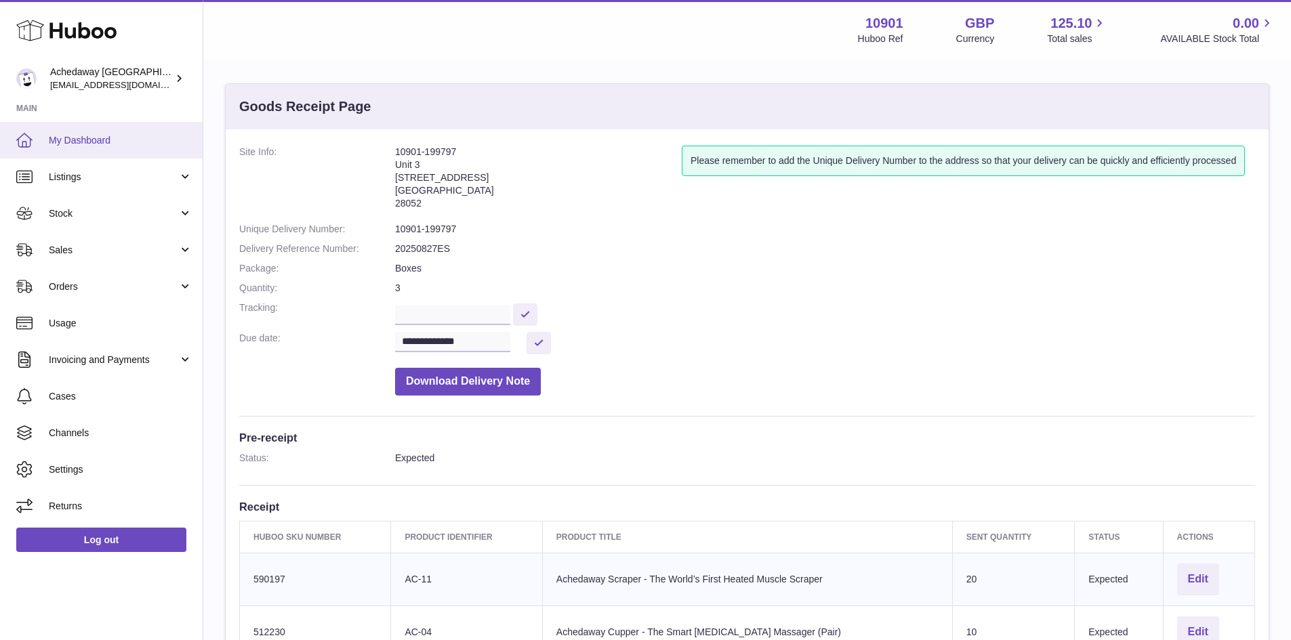
click at [85, 134] on span "My Dashboard" at bounding box center [121, 140] width 144 height 13
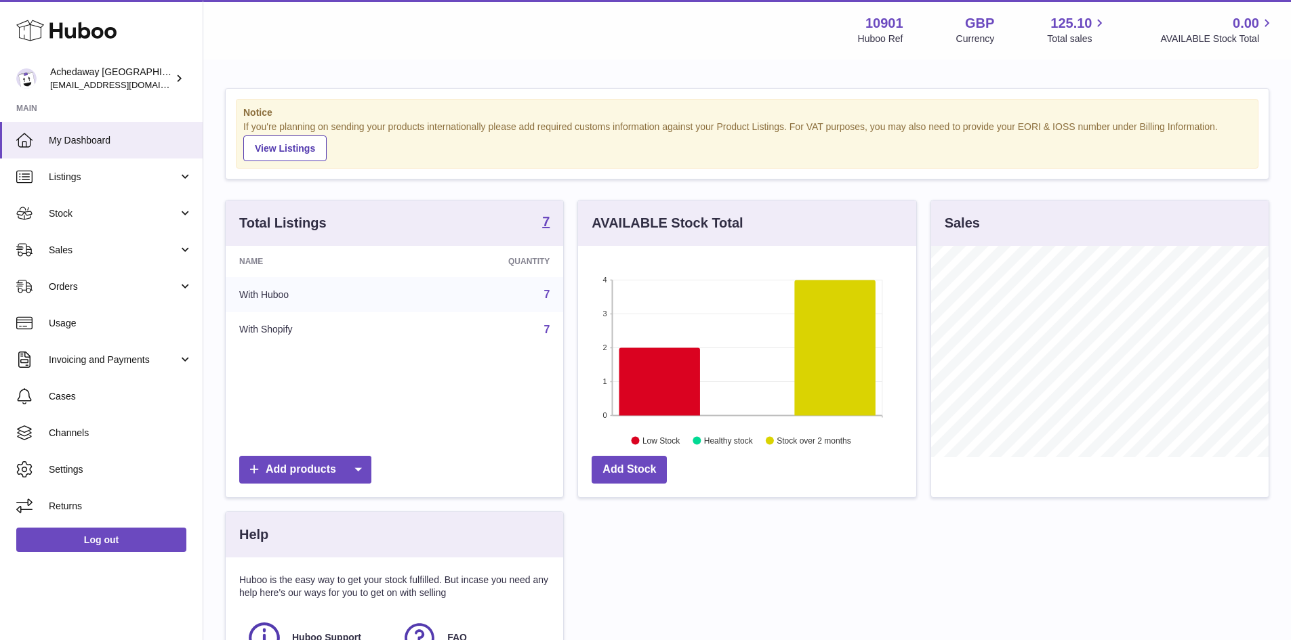
scroll to position [211, 338]
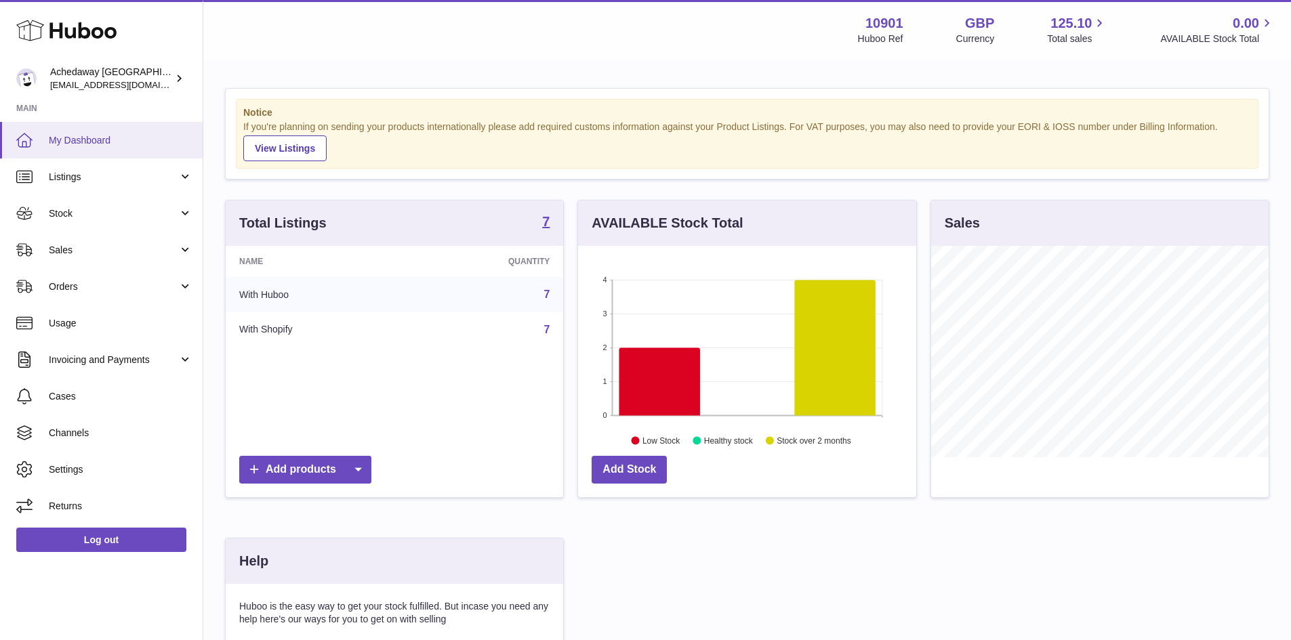
click at [75, 151] on link "My Dashboard" at bounding box center [101, 140] width 203 height 37
